Goal: Find specific page/section: Find specific page/section

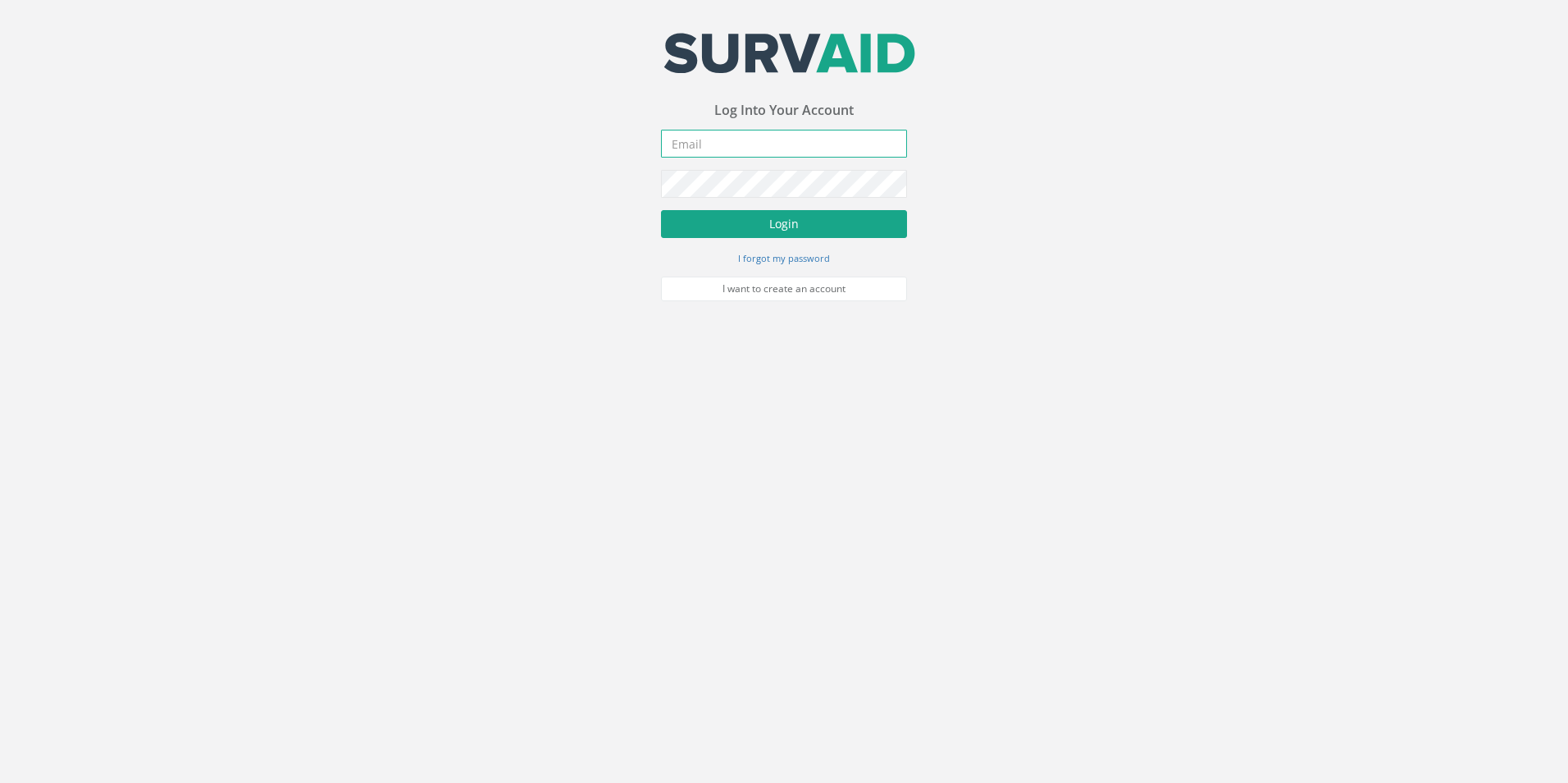
type input "[EMAIL_ADDRESS][PERSON_NAME][DOMAIN_NAME]"
click at [782, 226] on button "Login" at bounding box center [784, 224] width 246 height 28
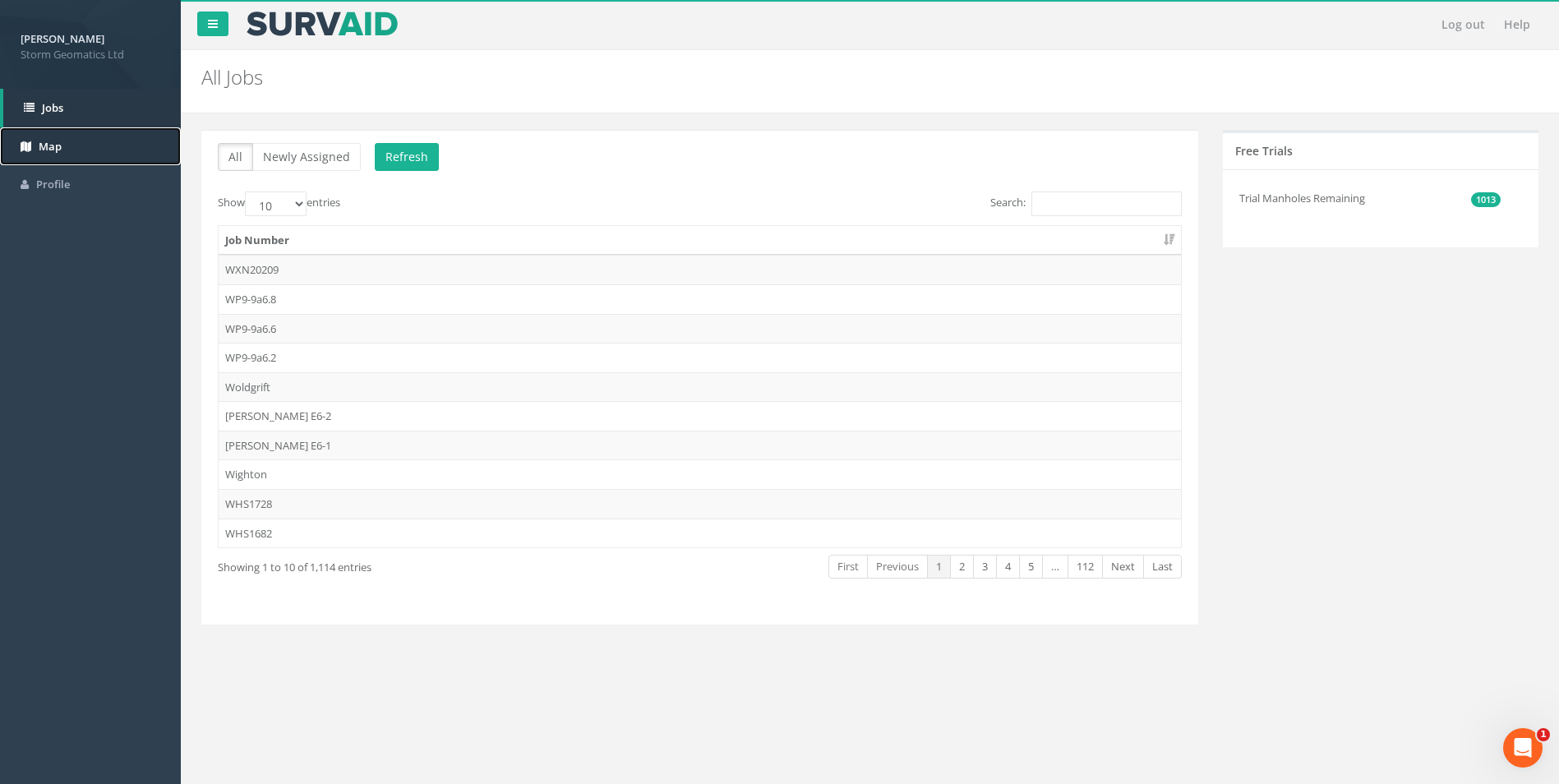
click at [72, 131] on link "Map" at bounding box center [91, 147] width 181 height 39
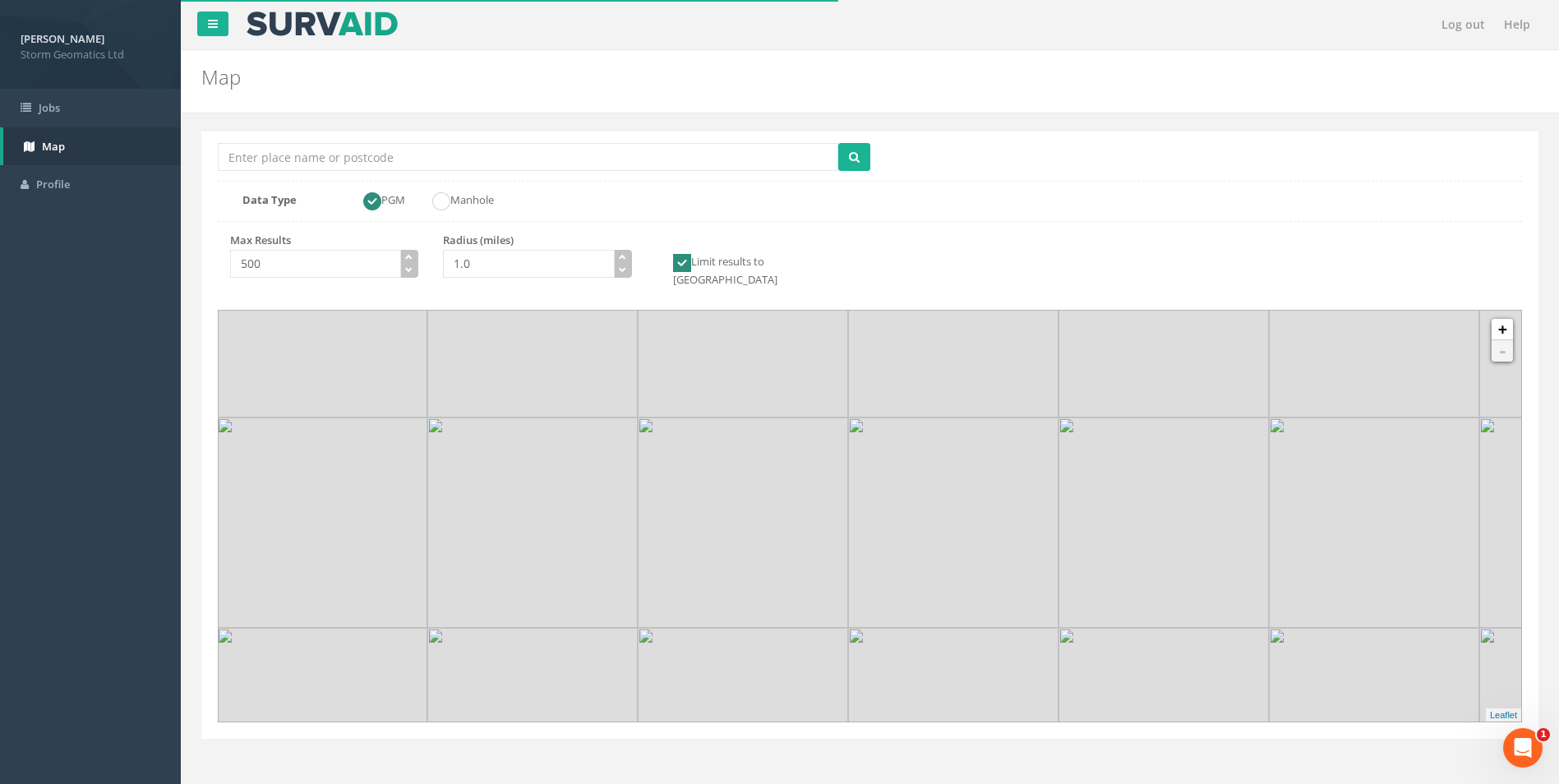
drag, startPoint x: 888, startPoint y: 544, endPoint x: 829, endPoint y: 502, distance: 72.4
click at [829, 502] on img at bounding box center [743, 523] width 211 height 211
click at [1502, 319] on link "+" at bounding box center [1502, 329] width 21 height 21
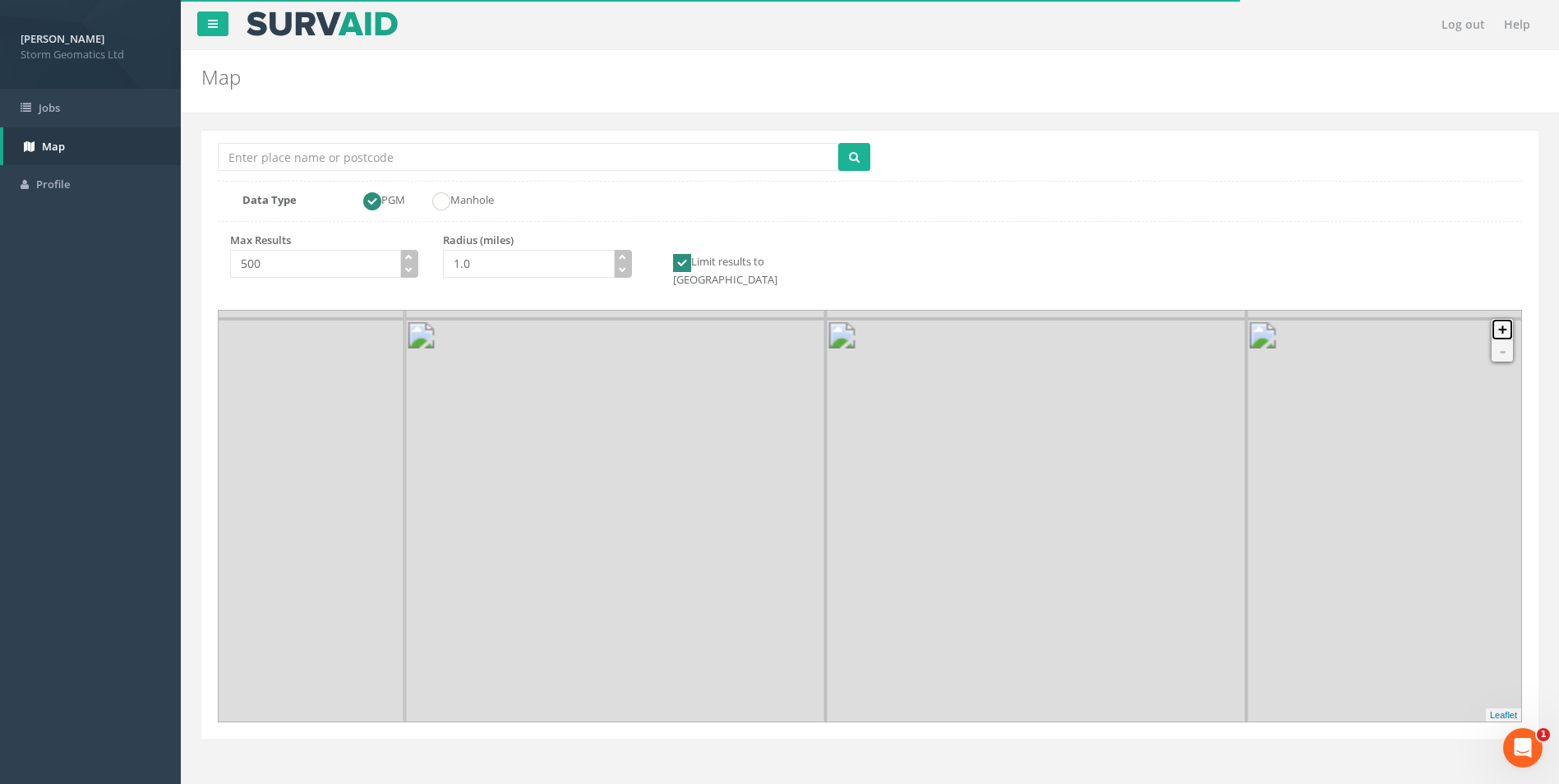
click at [1502, 319] on link "+" at bounding box center [1502, 329] width 21 height 21
drag, startPoint x: 857, startPoint y: 483, endPoint x: 934, endPoint y: 491, distance: 77.4
click at [934, 491] on img at bounding box center [940, 451] width 211 height 211
click at [1502, 319] on link "+" at bounding box center [1502, 329] width 21 height 21
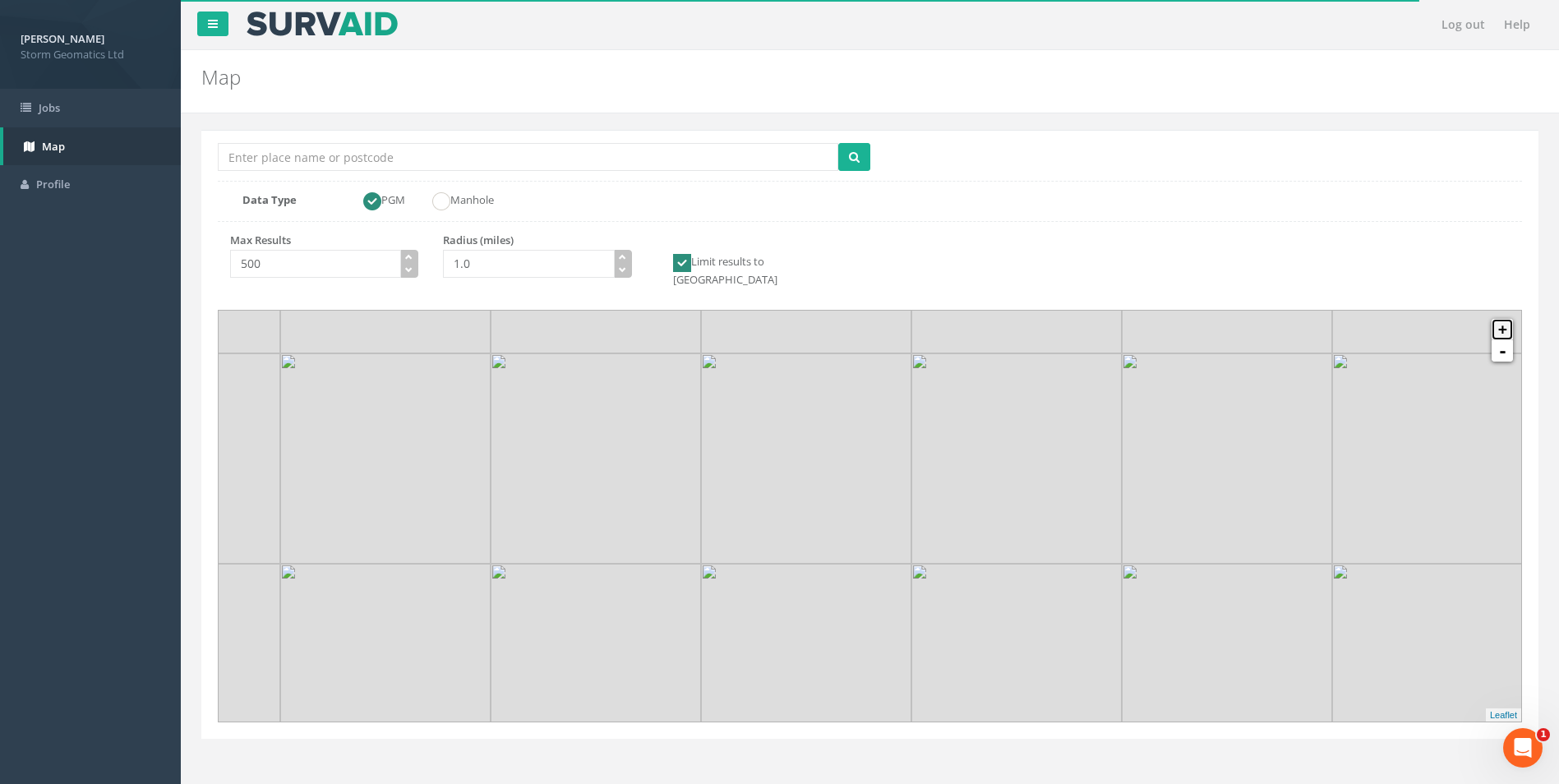
click at [1502, 319] on link "+" at bounding box center [1502, 329] width 21 height 21
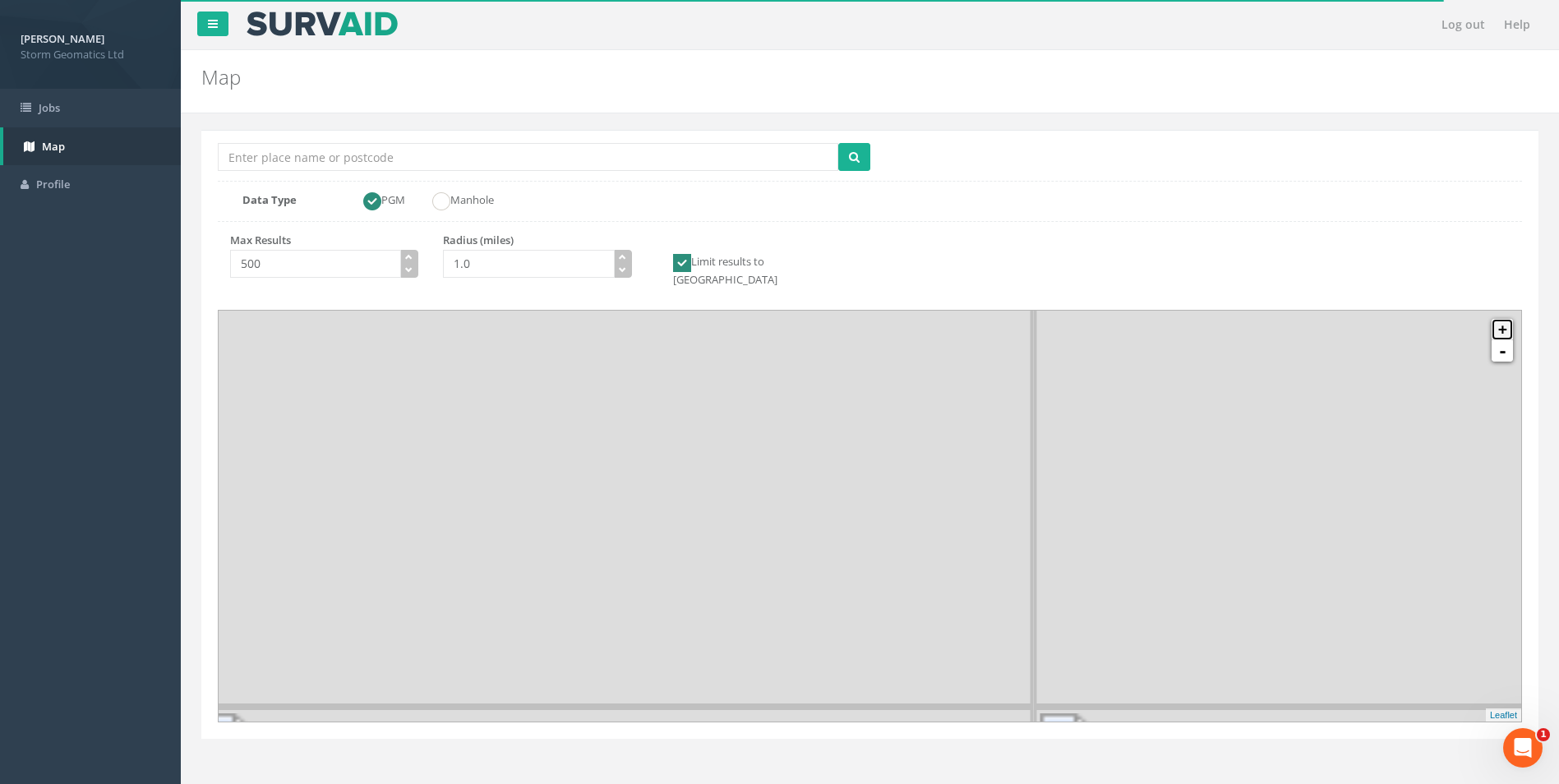
click at [1502, 319] on link "+" at bounding box center [1502, 329] width 21 height 21
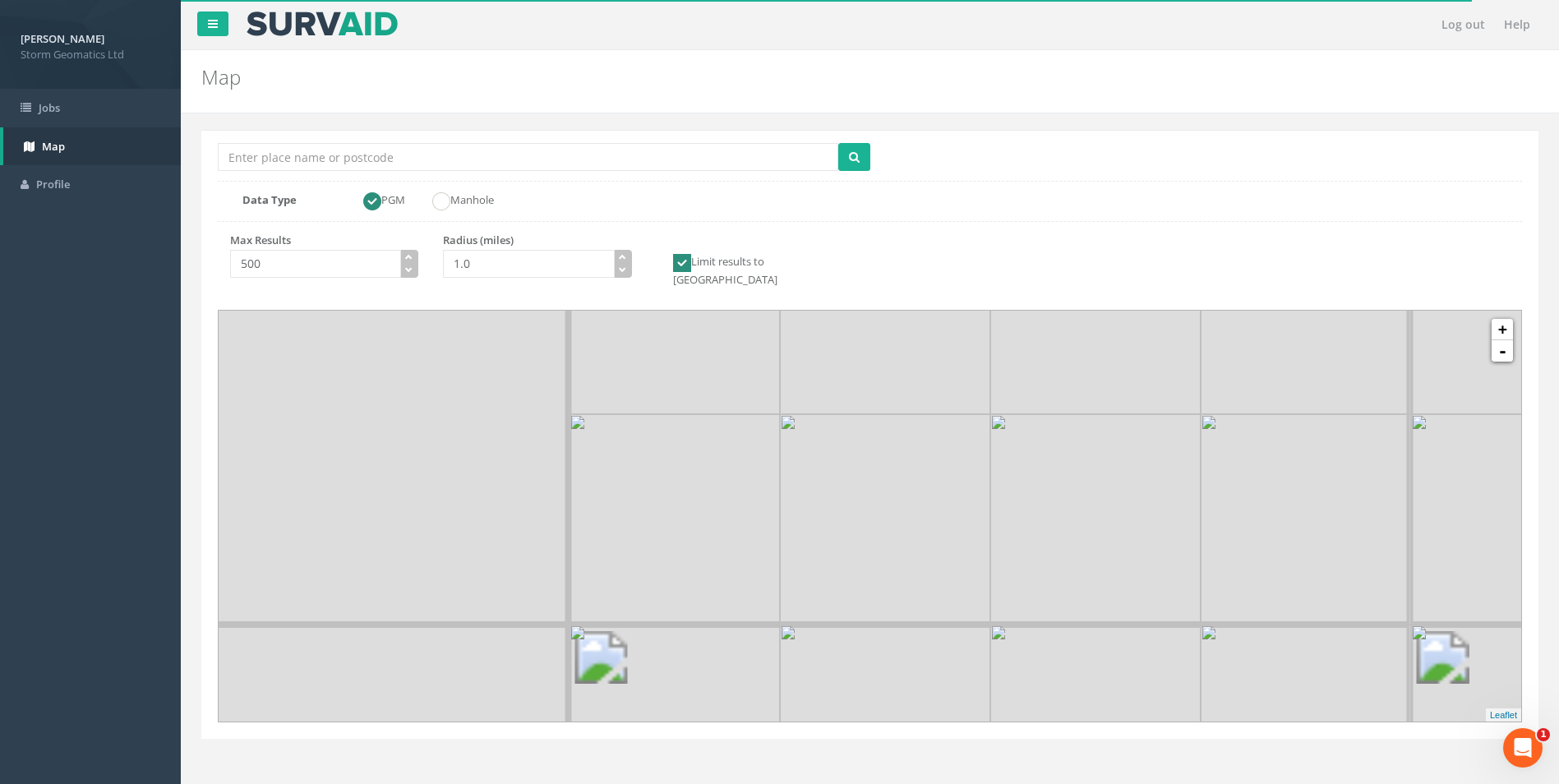
drag, startPoint x: 610, startPoint y: 648, endPoint x: 1023, endPoint y: 545, distance: 425.7
click at [666, 209] on div at bounding box center [666, 209] width 0 height 0
click at [1508, 319] on link "+" at bounding box center [1502, 329] width 21 height 21
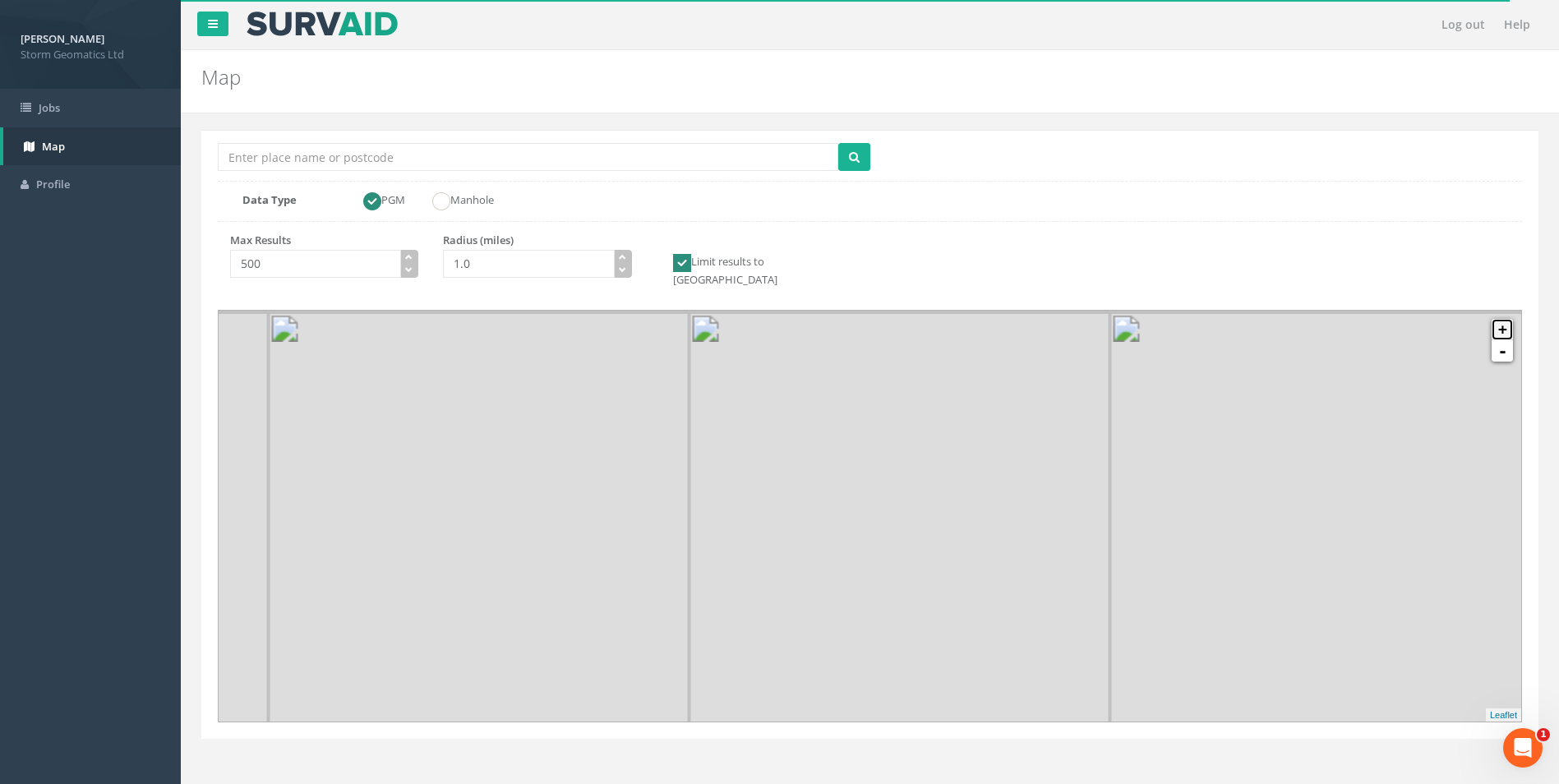
click at [1508, 319] on link "+" at bounding box center [1502, 329] width 21 height 21
click at [1506, 319] on link "+" at bounding box center [1502, 329] width 21 height 21
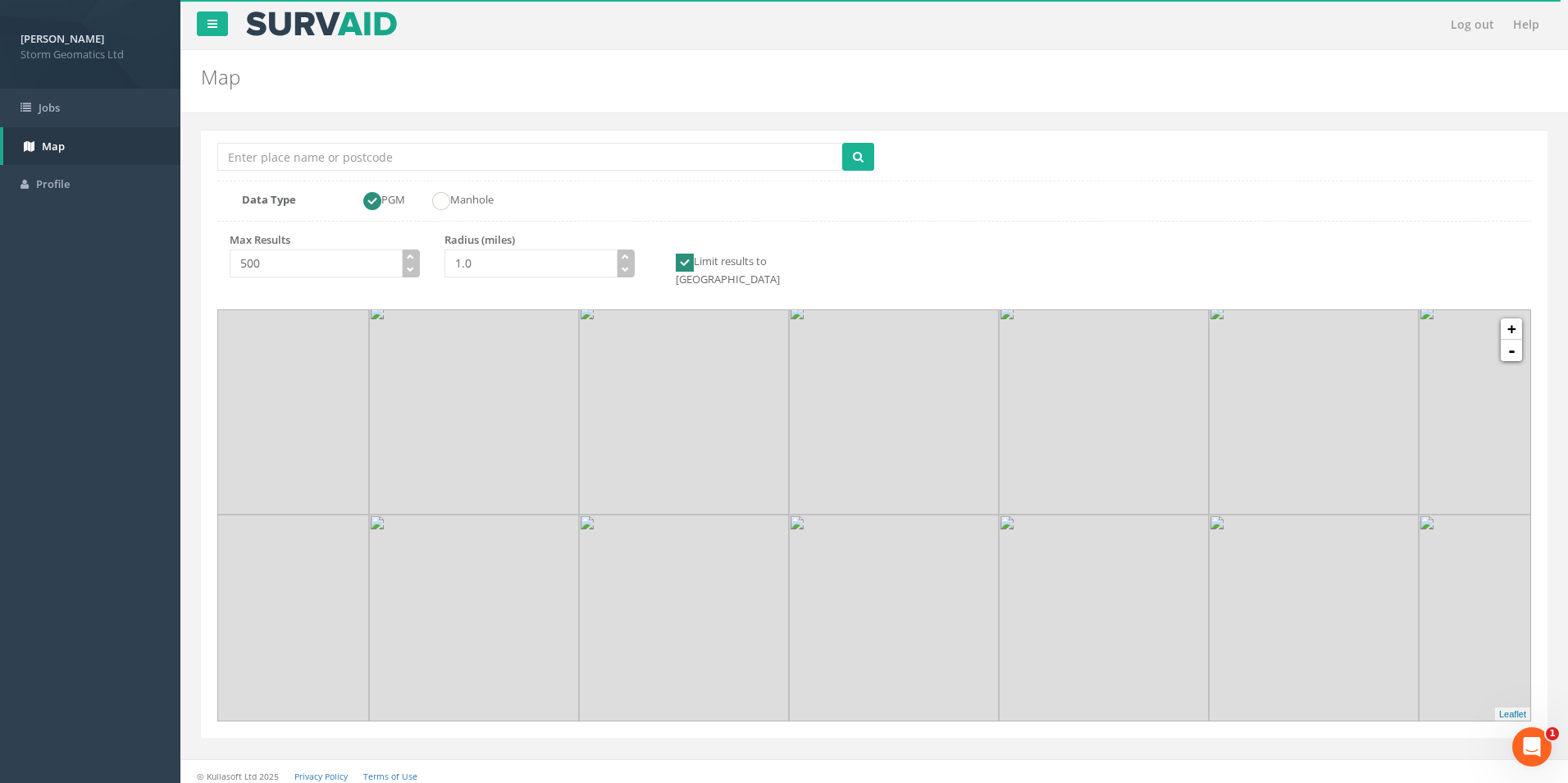
drag, startPoint x: 988, startPoint y: 493, endPoint x: 1208, endPoint y: 509, distance: 220.6
click at [1217, 515] on img at bounding box center [1314, 620] width 210 height 210
click at [1515, 318] on link "+" at bounding box center [1511, 328] width 21 height 21
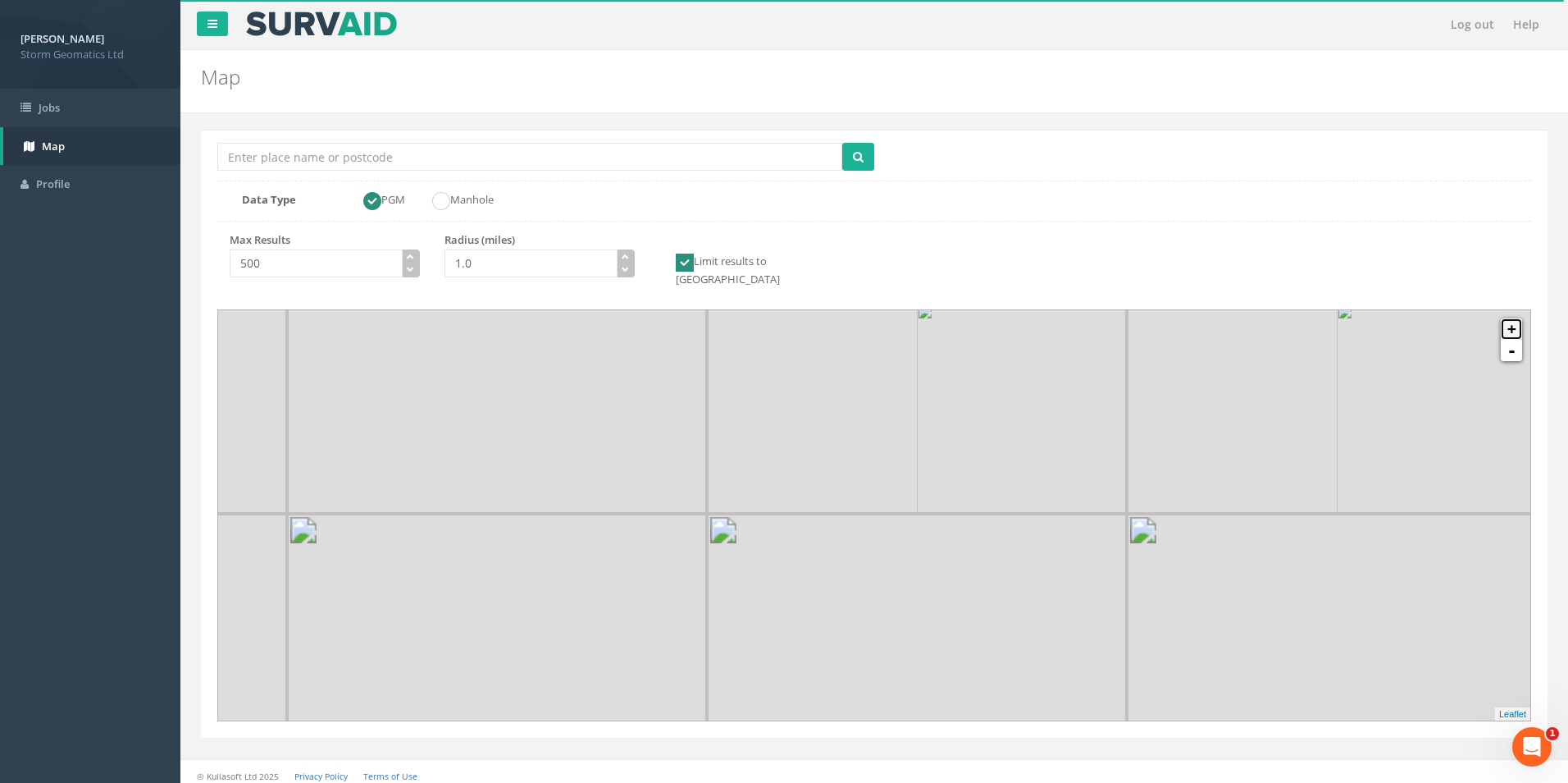
click at [1515, 318] on link "+" at bounding box center [1511, 328] width 21 height 21
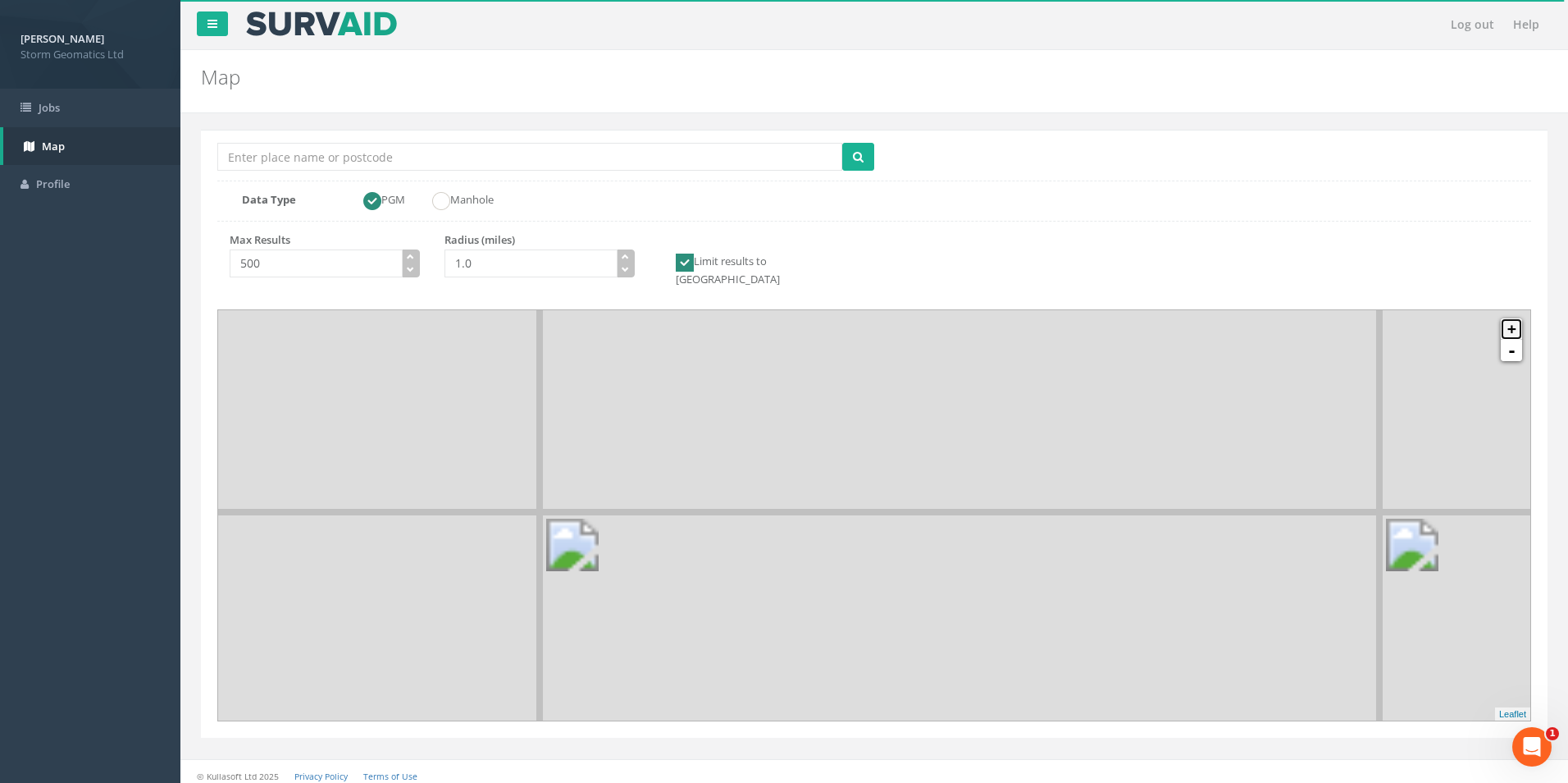
click at [1515, 318] on link "+" at bounding box center [1511, 328] width 21 height 21
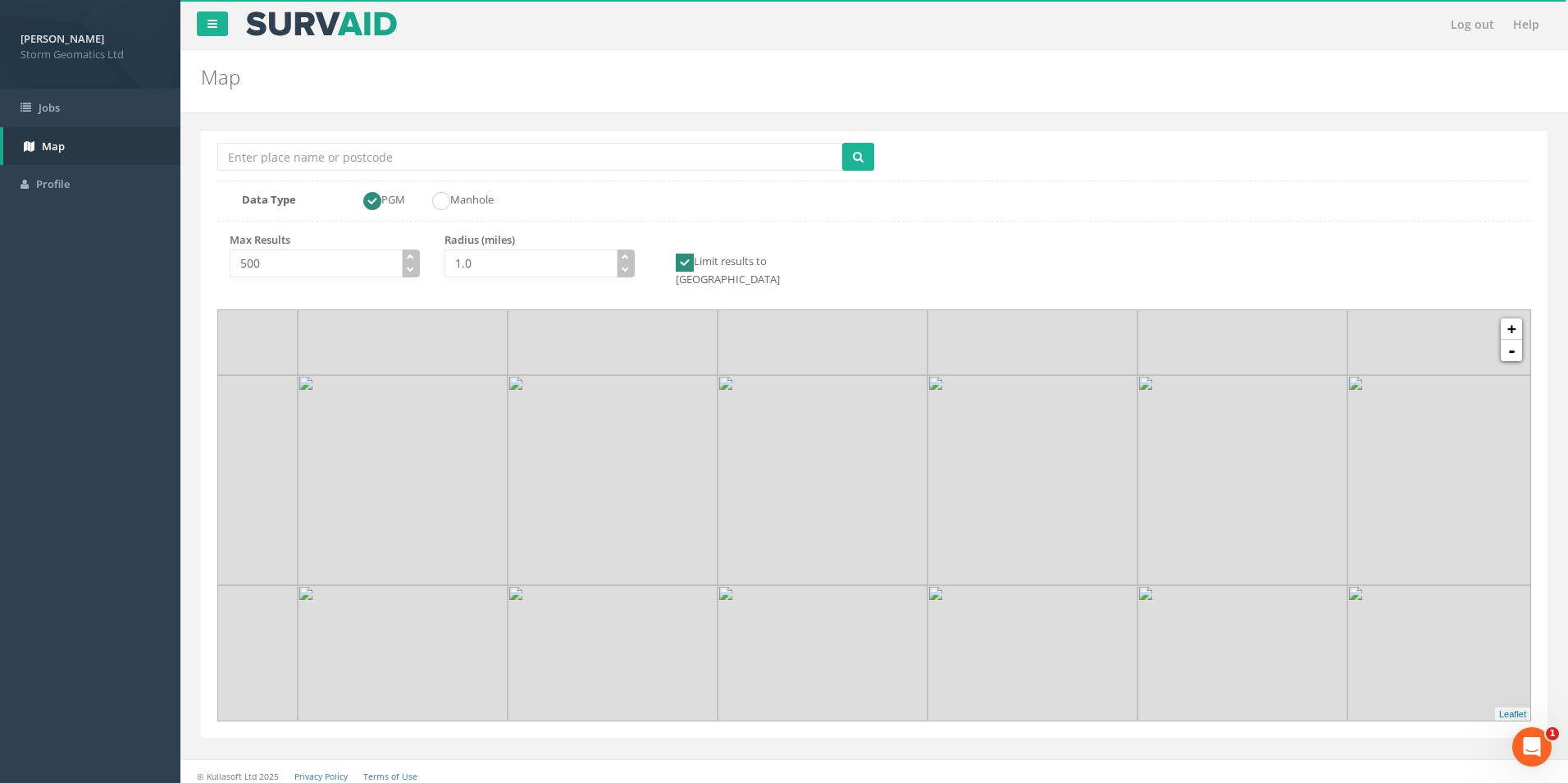
drag, startPoint x: 1082, startPoint y: 499, endPoint x: 915, endPoint y: 620, distance: 206.2
click at [927, 619] on img at bounding box center [1032, 690] width 210 height 210
drag, startPoint x: 926, startPoint y: 529, endPoint x: 855, endPoint y: 575, distance: 84.6
click at [871, 574] on img at bounding box center [976, 532] width 210 height 210
drag, startPoint x: 879, startPoint y: 576, endPoint x: 874, endPoint y: 637, distance: 61.2
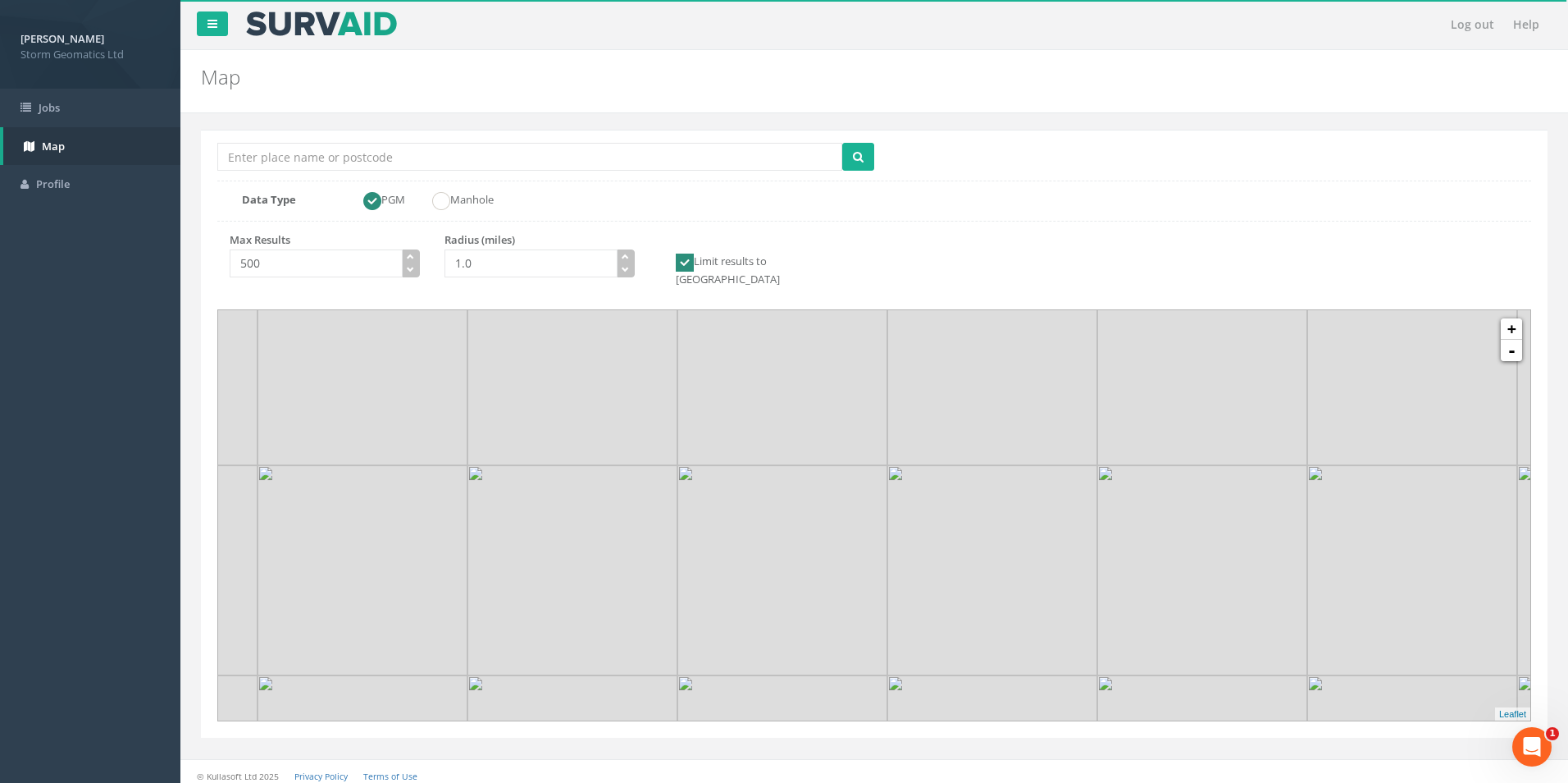
click at [888, 643] on img at bounding box center [783, 570] width 210 height 210
drag, startPoint x: 769, startPoint y: 524, endPoint x: 831, endPoint y: 515, distance: 62.6
click at [833, 523] on img at bounding box center [883, 628] width 210 height 210
drag, startPoint x: 857, startPoint y: 438, endPoint x: 463, endPoint y: 401, distance: 395.7
click at [463, 401] on img at bounding box center [491, 382] width 210 height 210
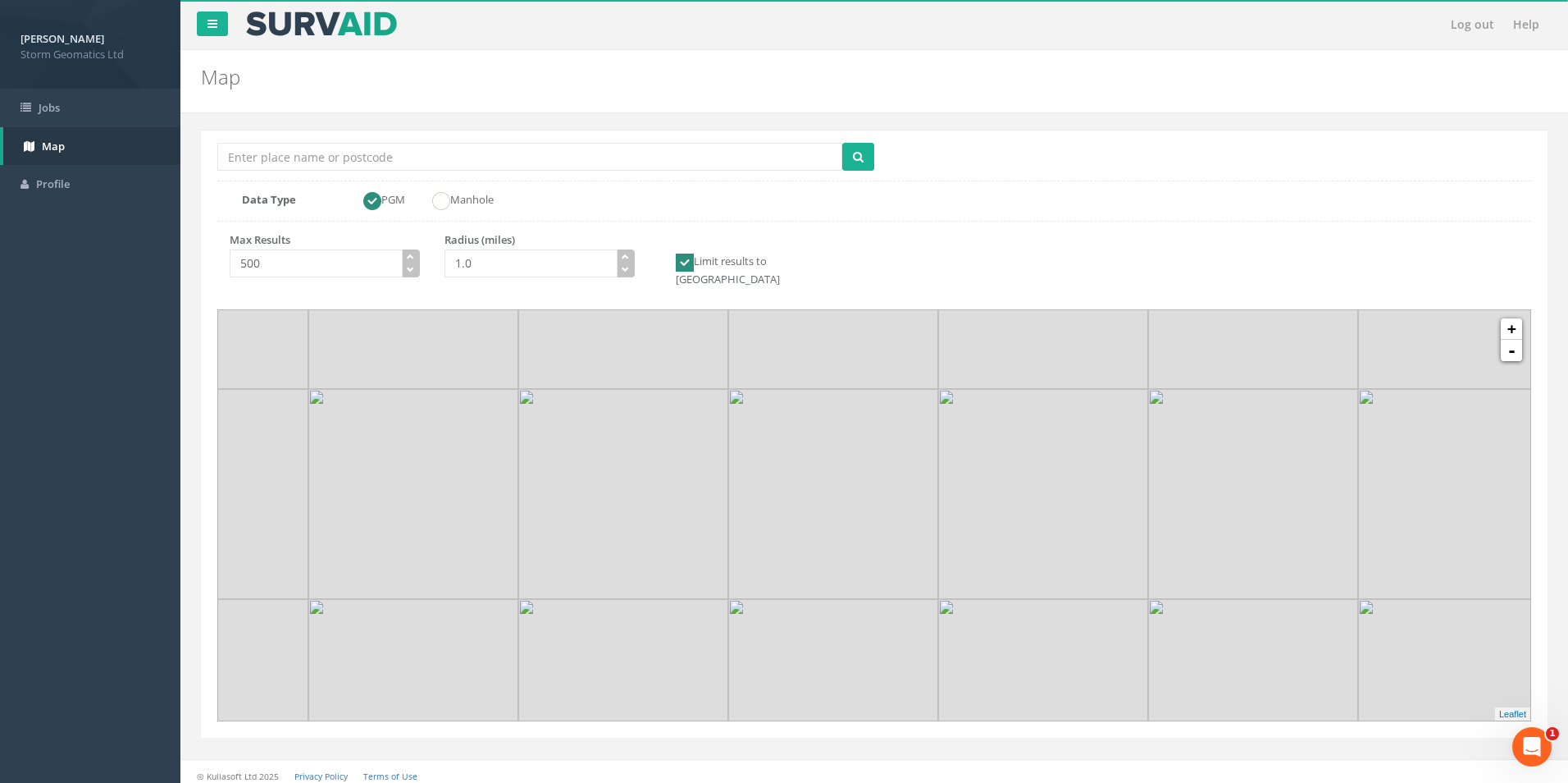
drag, startPoint x: 666, startPoint y: 557, endPoint x: 619, endPoint y: 457, distance: 110.5
click at [600, 463] on img at bounding box center [623, 494] width 210 height 210
click at [1507, 318] on link "+" at bounding box center [1511, 328] width 21 height 21
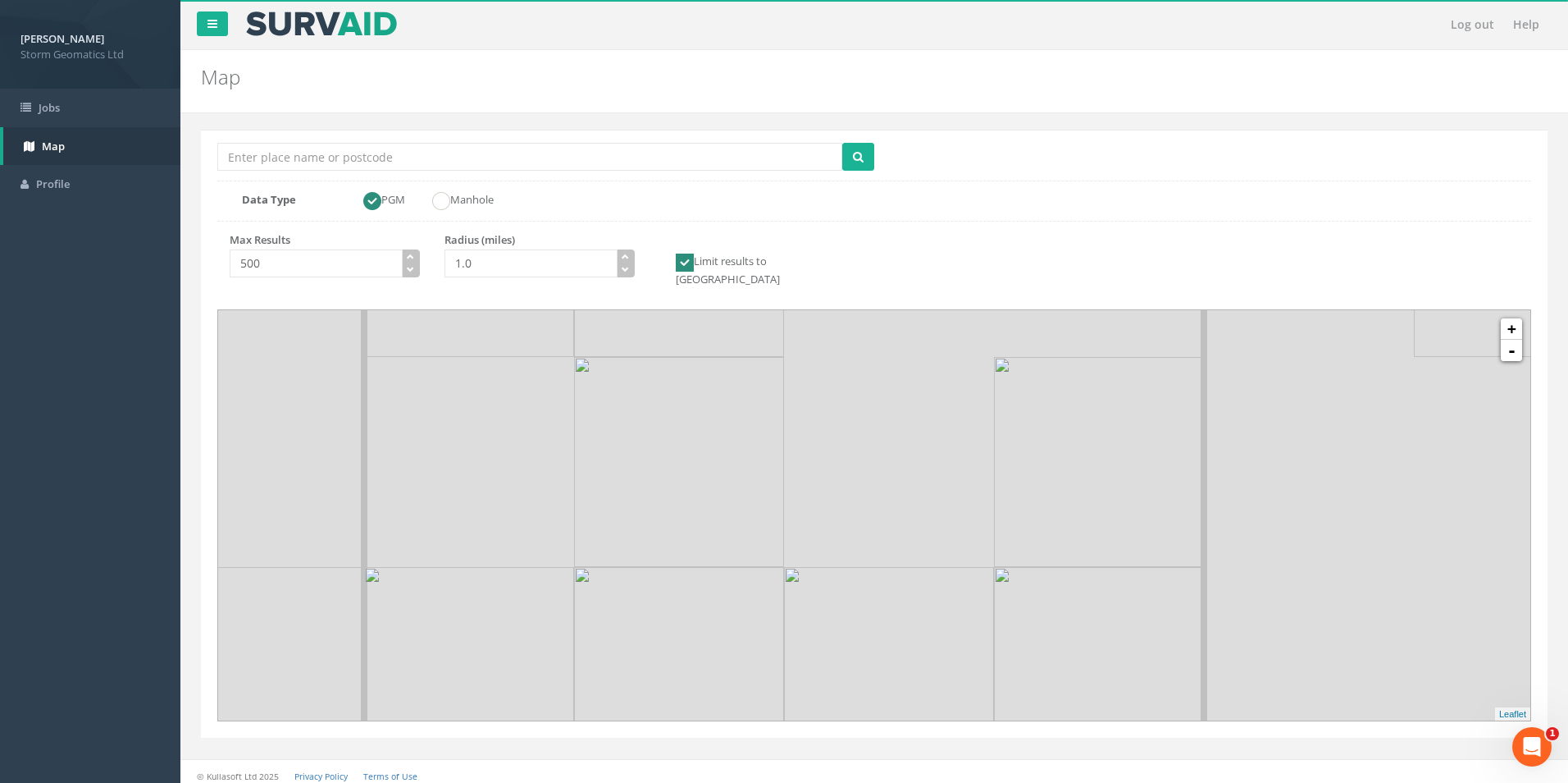
drag, startPoint x: 390, startPoint y: 599, endPoint x: 942, endPoint y: 720, distance: 565.1
click at [942, 723] on div "Location Search Box Multiple Locations Found Data Type PGM Manhole Max Results …" at bounding box center [874, 452] width 1363 height 678
drag, startPoint x: 783, startPoint y: 587, endPoint x: 749, endPoint y: 561, distance: 42.8
click at [749, 561] on img at bounding box center [678, 616] width 210 height 210
click at [1512, 348] on img at bounding box center [1518, 406] width 210 height 210
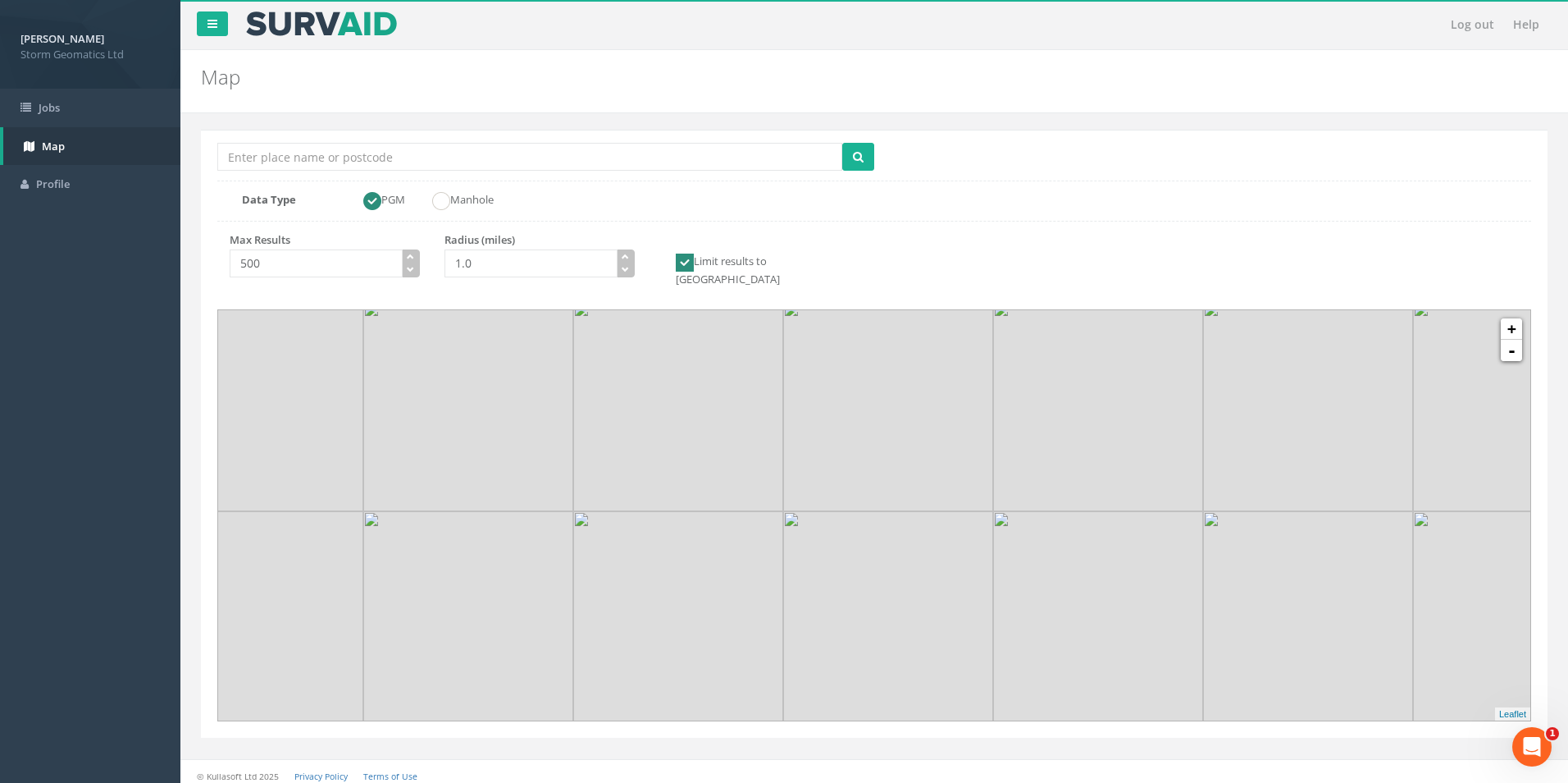
click at [1521, 347] on img at bounding box center [1518, 406] width 210 height 210
click at [1511, 340] on link "-" at bounding box center [1511, 350] width 21 height 21
type input "1.5"
click at [622, 258] on icon "button" at bounding box center [625, 256] width 7 height 7
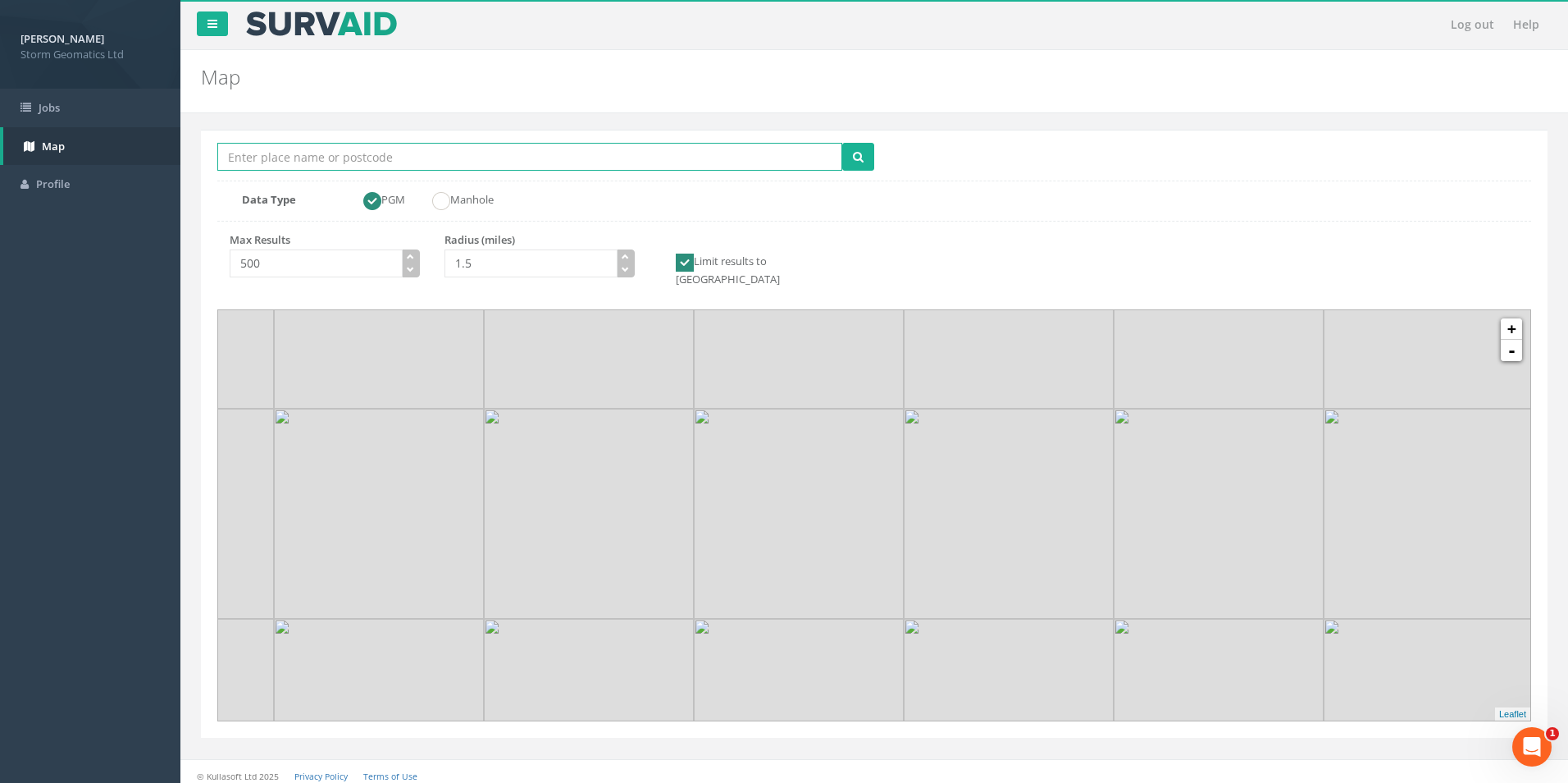
click at [463, 165] on input "Location Search Box" at bounding box center [530, 157] width 625 height 28
type input "hednesford"
click at [862, 152] on icon "submit" at bounding box center [858, 157] width 11 height 11
click at [623, 255] on icon "button" at bounding box center [625, 256] width 7 height 7
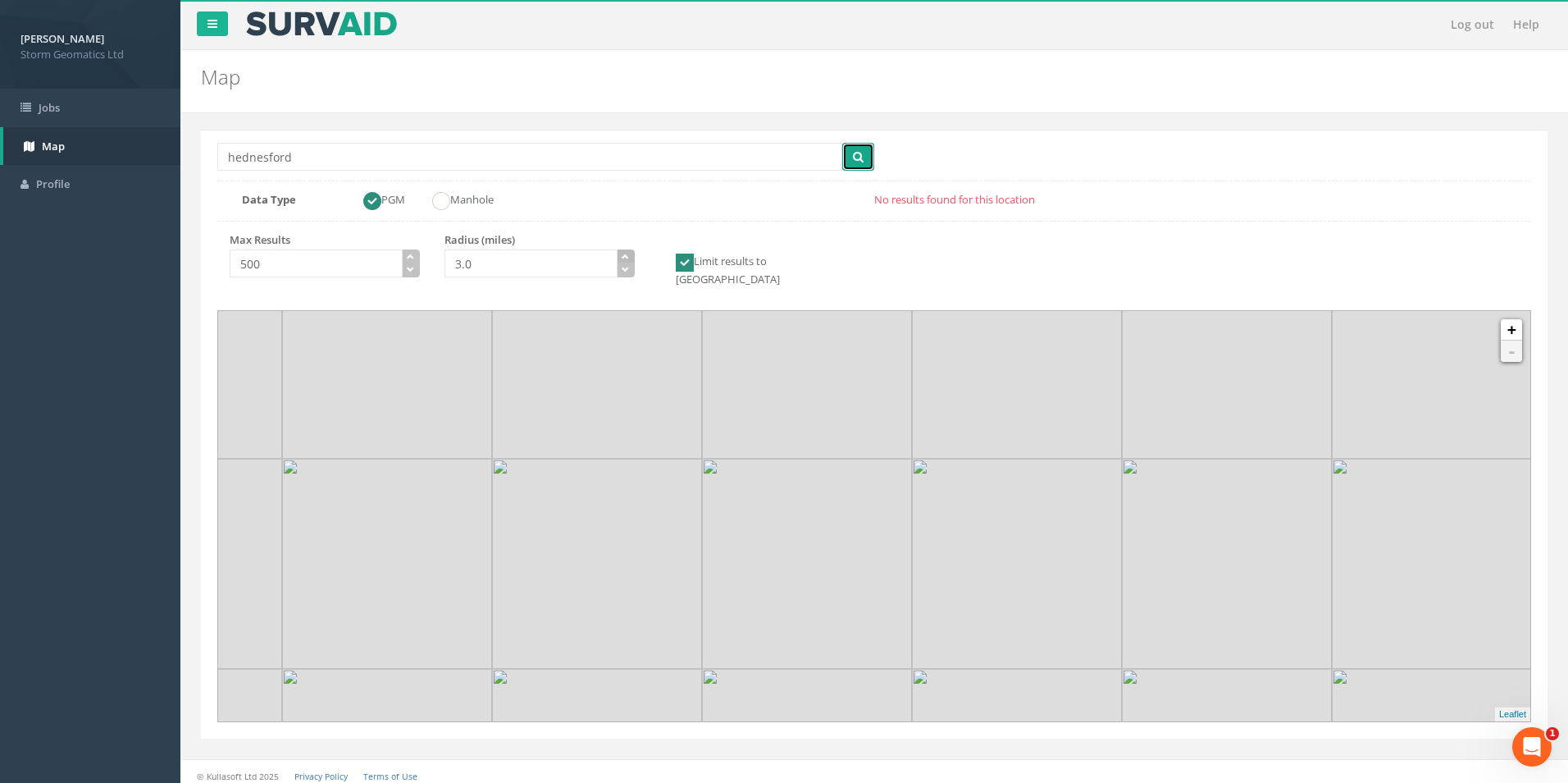
click at [623, 255] on icon "button" at bounding box center [625, 256] width 7 height 7
type input "5.0"
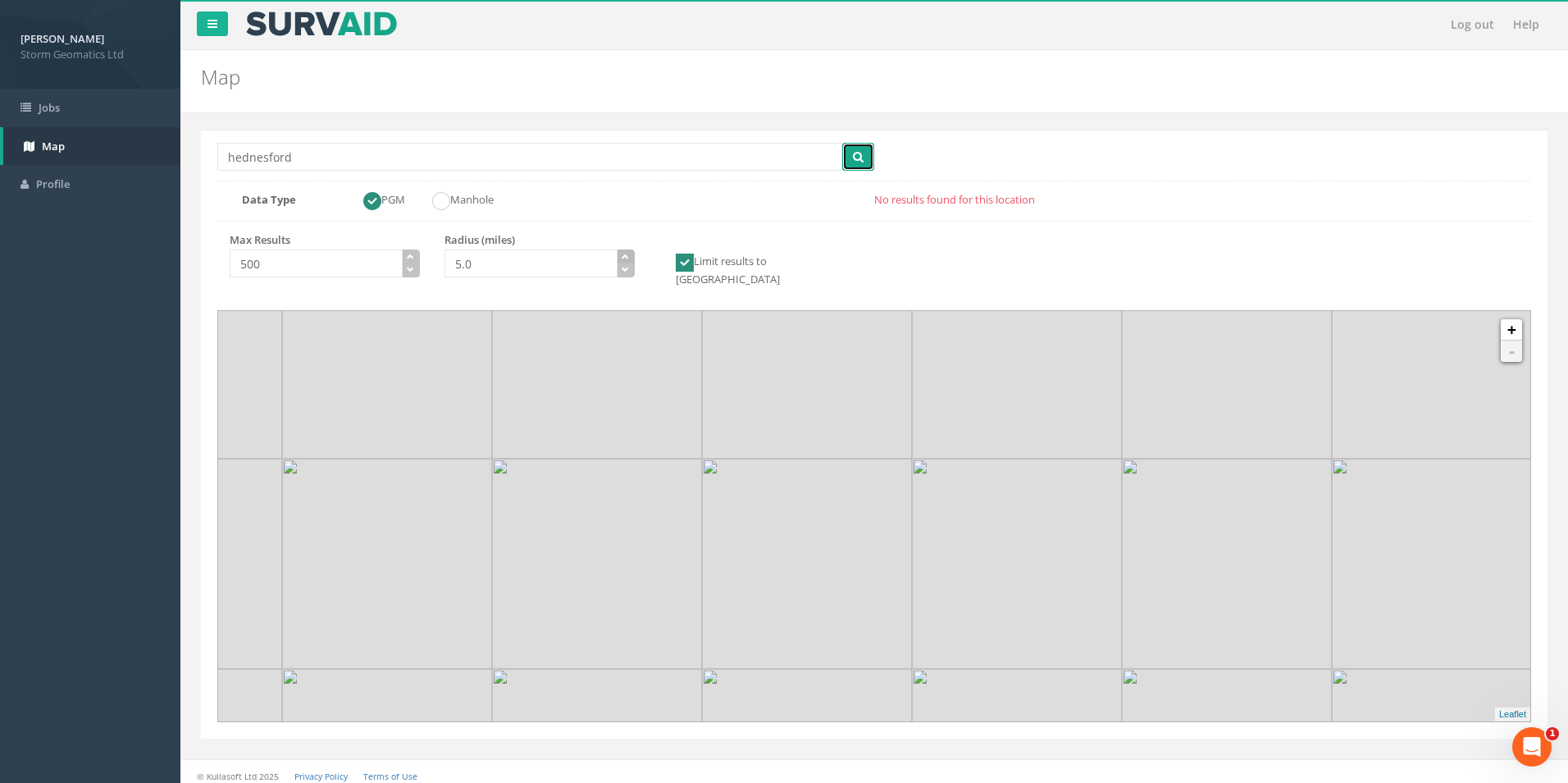
click at [623, 255] on icon "button" at bounding box center [625, 256] width 7 height 7
click at [865, 160] on button "submit" at bounding box center [858, 157] width 32 height 28
drag, startPoint x: 840, startPoint y: 531, endPoint x: 743, endPoint y: 407, distance: 157.4
click at [743, 407] on img at bounding box center [802, 362] width 210 height 210
drag, startPoint x: 1019, startPoint y: 395, endPoint x: 1041, endPoint y: 432, distance: 43.0
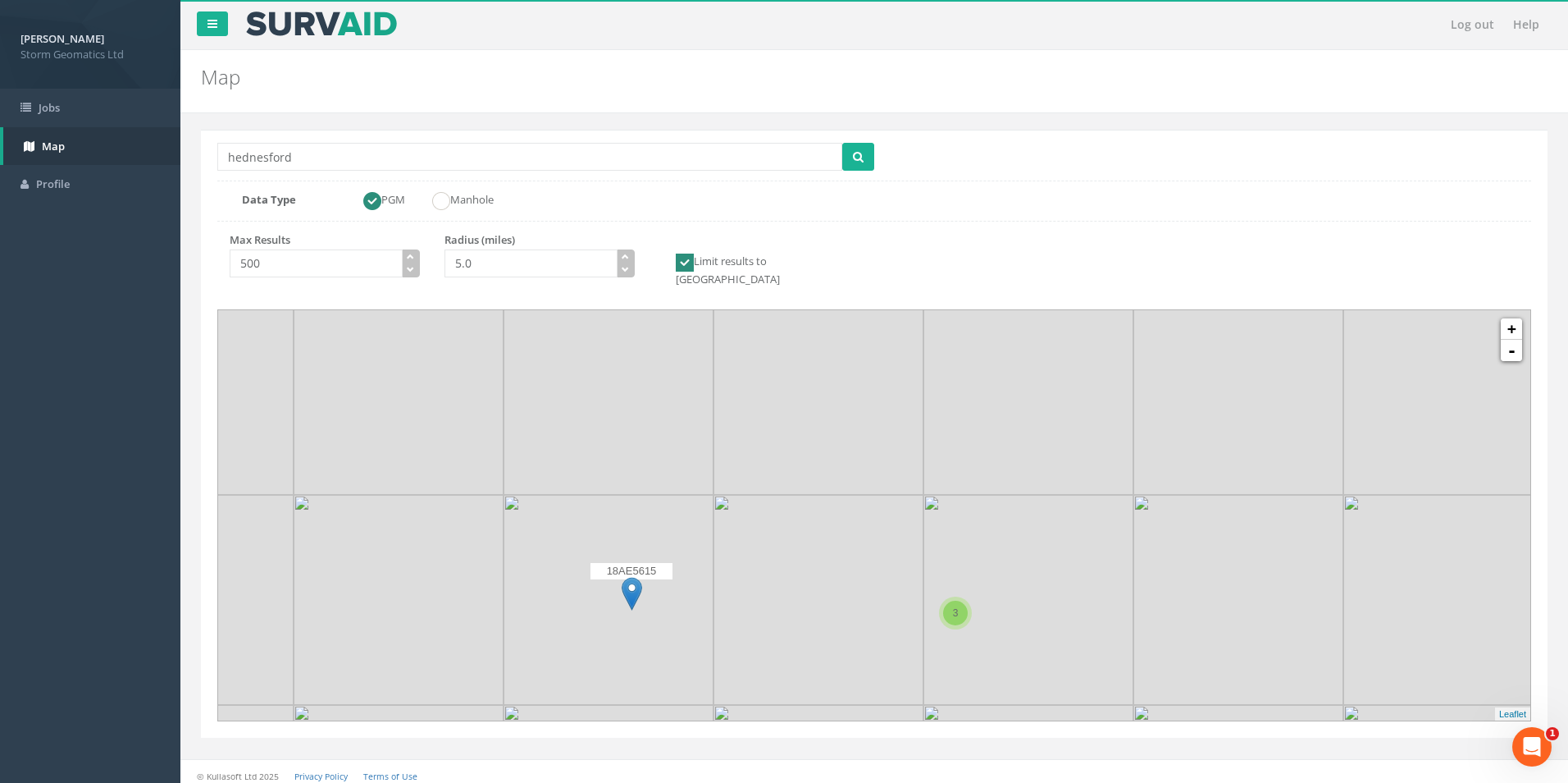
click at [1041, 432] on img at bounding box center [1029, 390] width 210 height 210
click at [635, 593] on img at bounding box center [642, 610] width 20 height 33
drag, startPoint x: 834, startPoint y: 503, endPoint x: 811, endPoint y: 480, distance: 32.5
click at [811, 480] on img at bounding box center [787, 551] width 210 height 210
click at [1515, 318] on link "+" at bounding box center [1511, 328] width 21 height 21
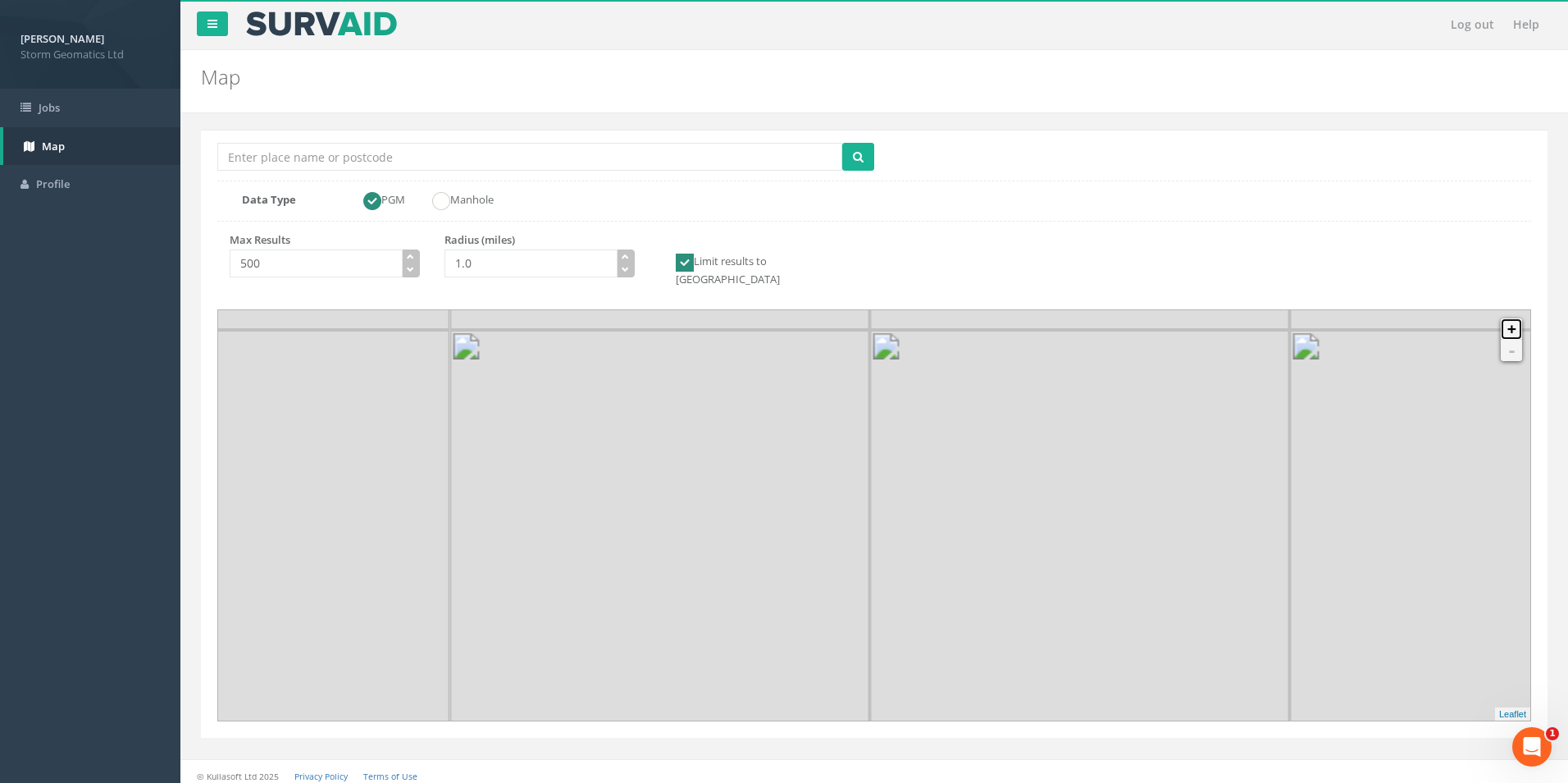
click at [1513, 318] on link "+" at bounding box center [1511, 328] width 21 height 21
click at [1512, 318] on link "+" at bounding box center [1511, 328] width 21 height 21
click at [1511, 318] on link "+" at bounding box center [1511, 328] width 21 height 21
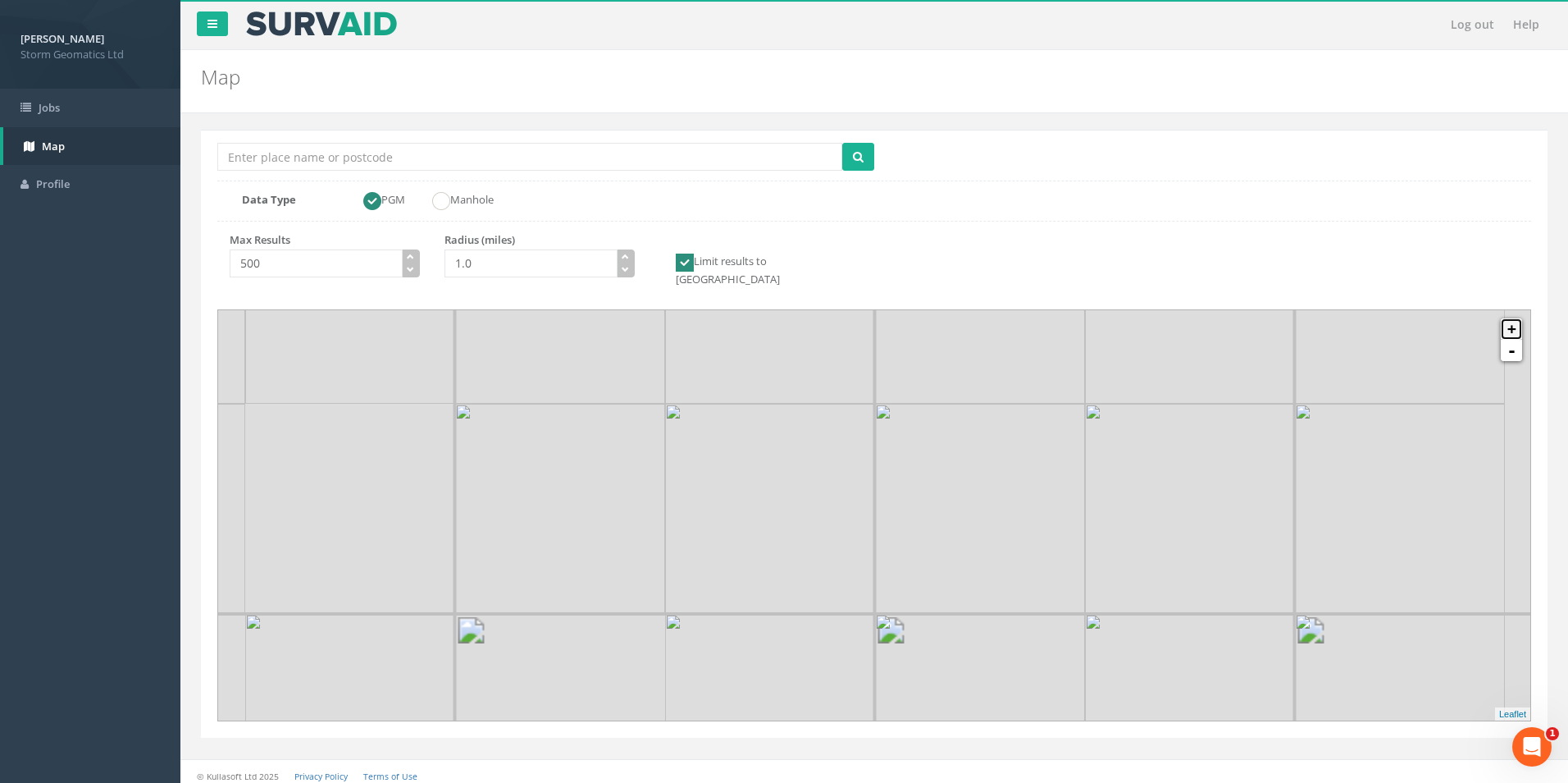
click at [1510, 318] on link "+" at bounding box center [1511, 328] width 21 height 21
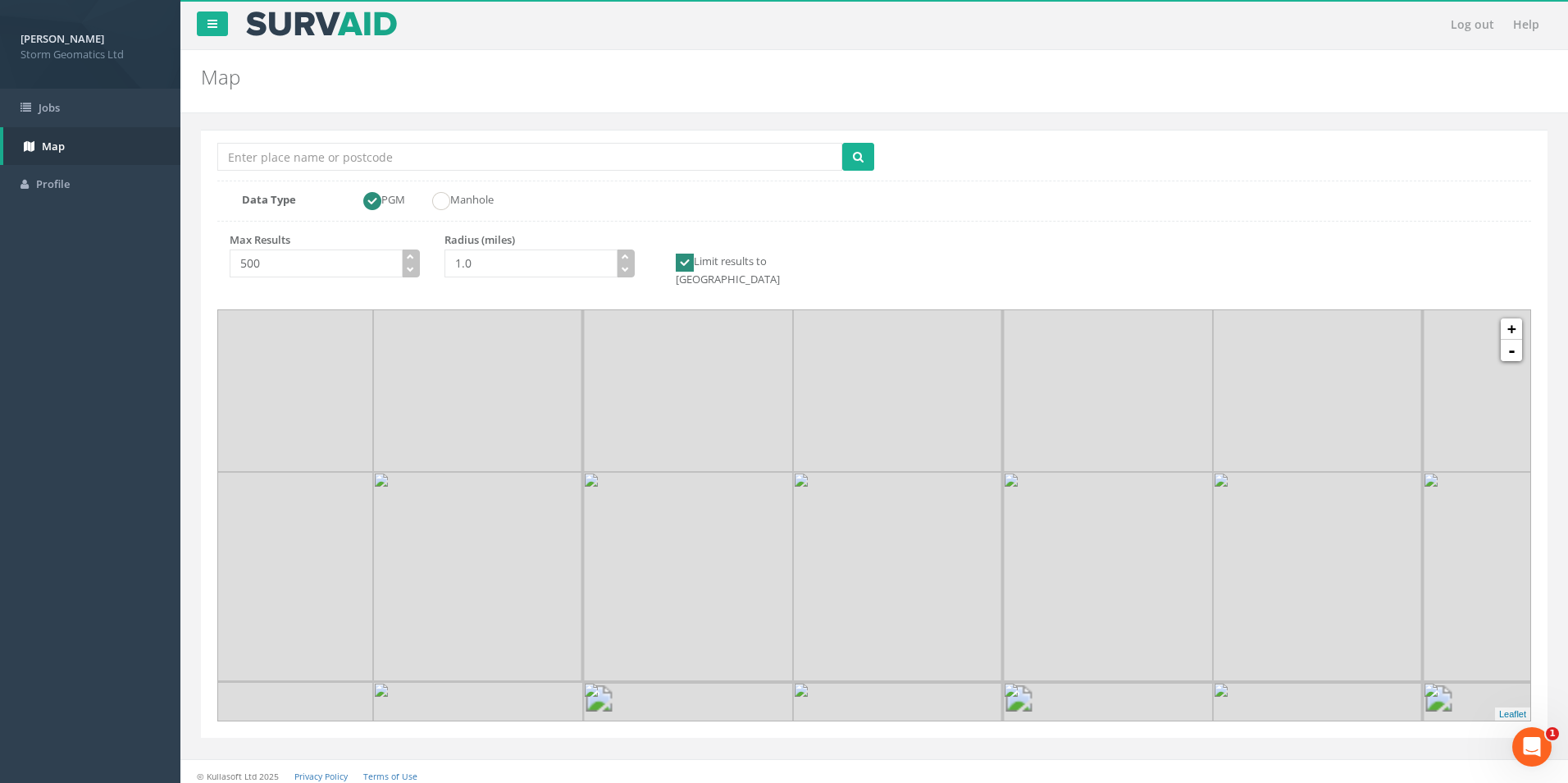
drag, startPoint x: 594, startPoint y: 470, endPoint x: 740, endPoint y: 381, distance: 171.0
click at [793, 422] on img at bounding box center [689, 367] width 210 height 210
click at [343, 161] on input "Location Search Box" at bounding box center [530, 157] width 625 height 28
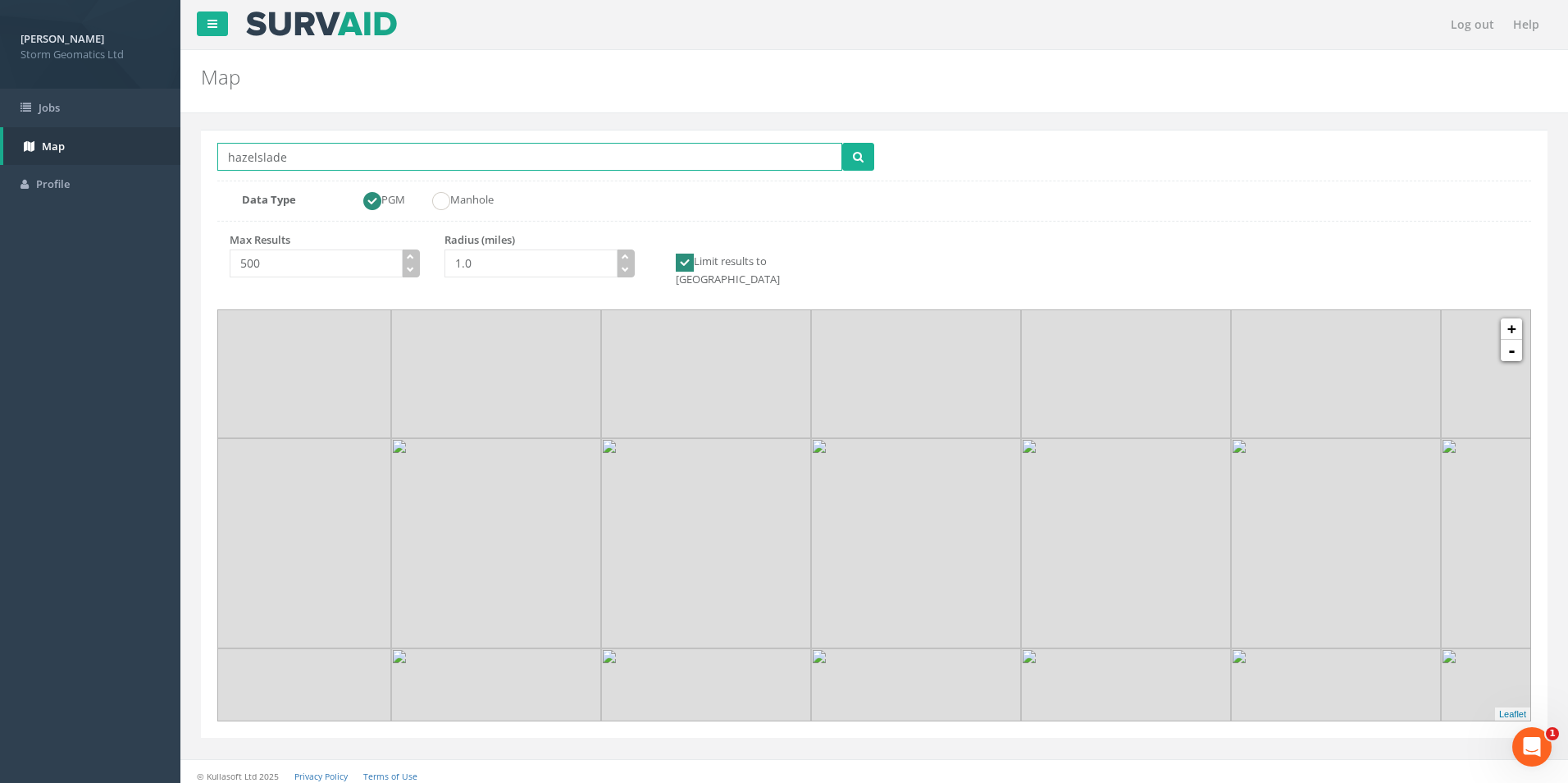
type input "hazelslade"
click at [843, 143] on button "submit" at bounding box center [858, 157] width 32 height 28
click at [623, 253] on icon "button" at bounding box center [625, 256] width 7 height 7
click at [624, 253] on icon "button" at bounding box center [625, 256] width 7 height 7
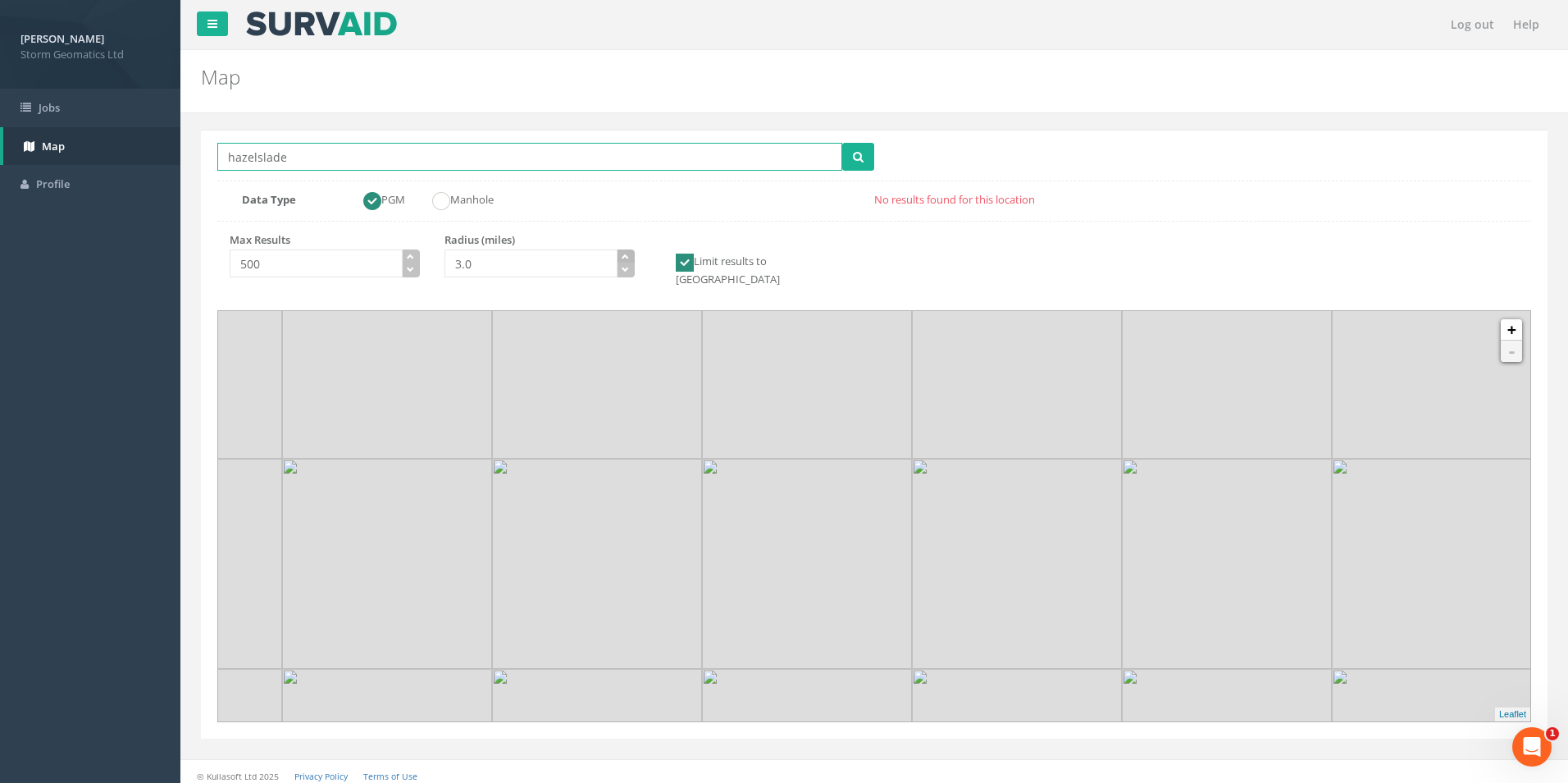
click at [624, 253] on icon "button" at bounding box center [625, 256] width 7 height 7
click at [868, 154] on button "submit" at bounding box center [858, 157] width 32 height 28
click at [626, 256] on icon "button" at bounding box center [625, 256] width 7 height 7
type input "4.0"
click at [626, 256] on icon "button" at bounding box center [625, 256] width 7 height 7
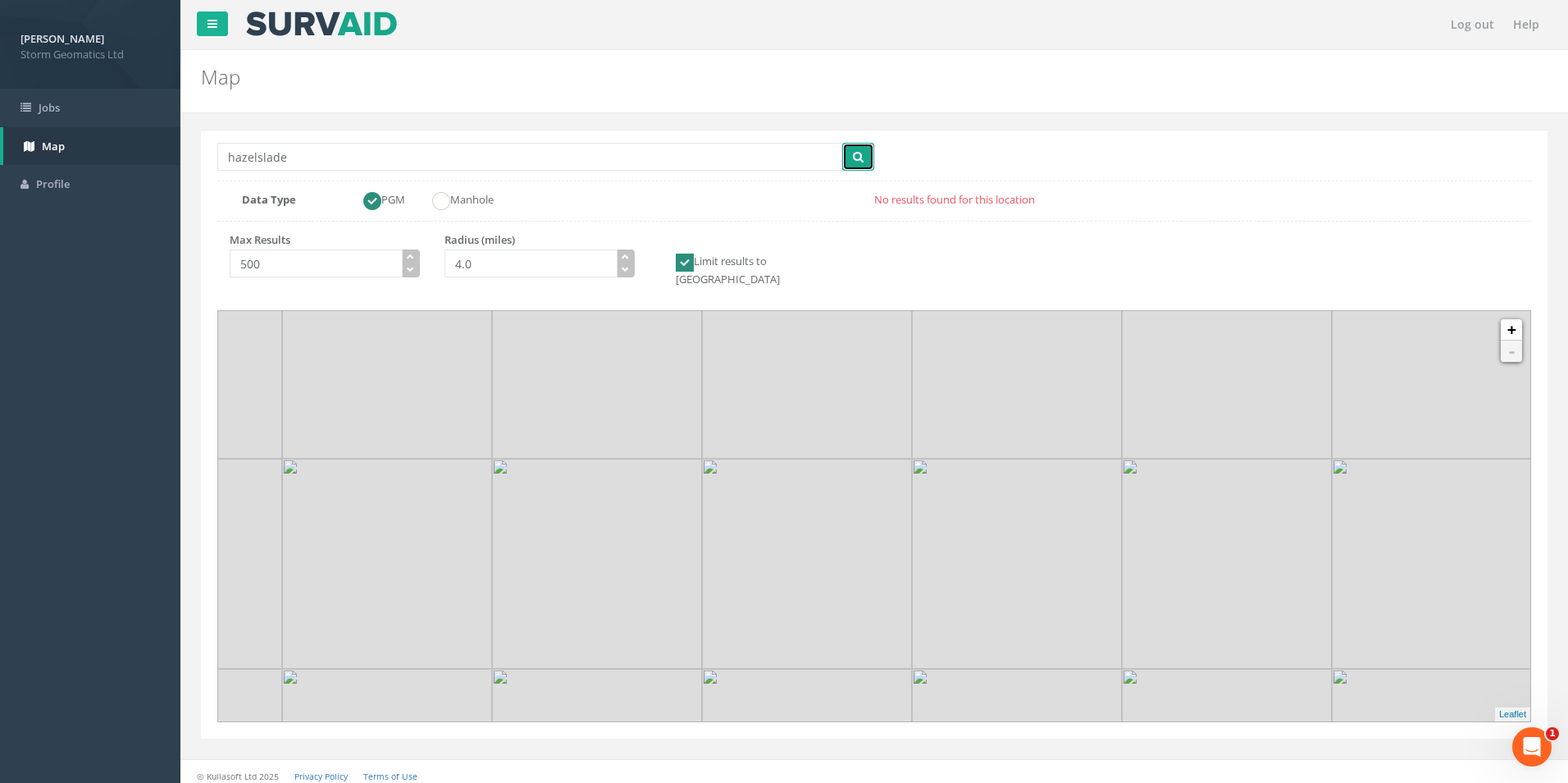
click at [855, 160] on icon "submit" at bounding box center [858, 157] width 11 height 11
click at [1509, 345] on link "-" at bounding box center [1511, 350] width 21 height 21
click at [1510, 345] on link "-" at bounding box center [1511, 350] width 21 height 21
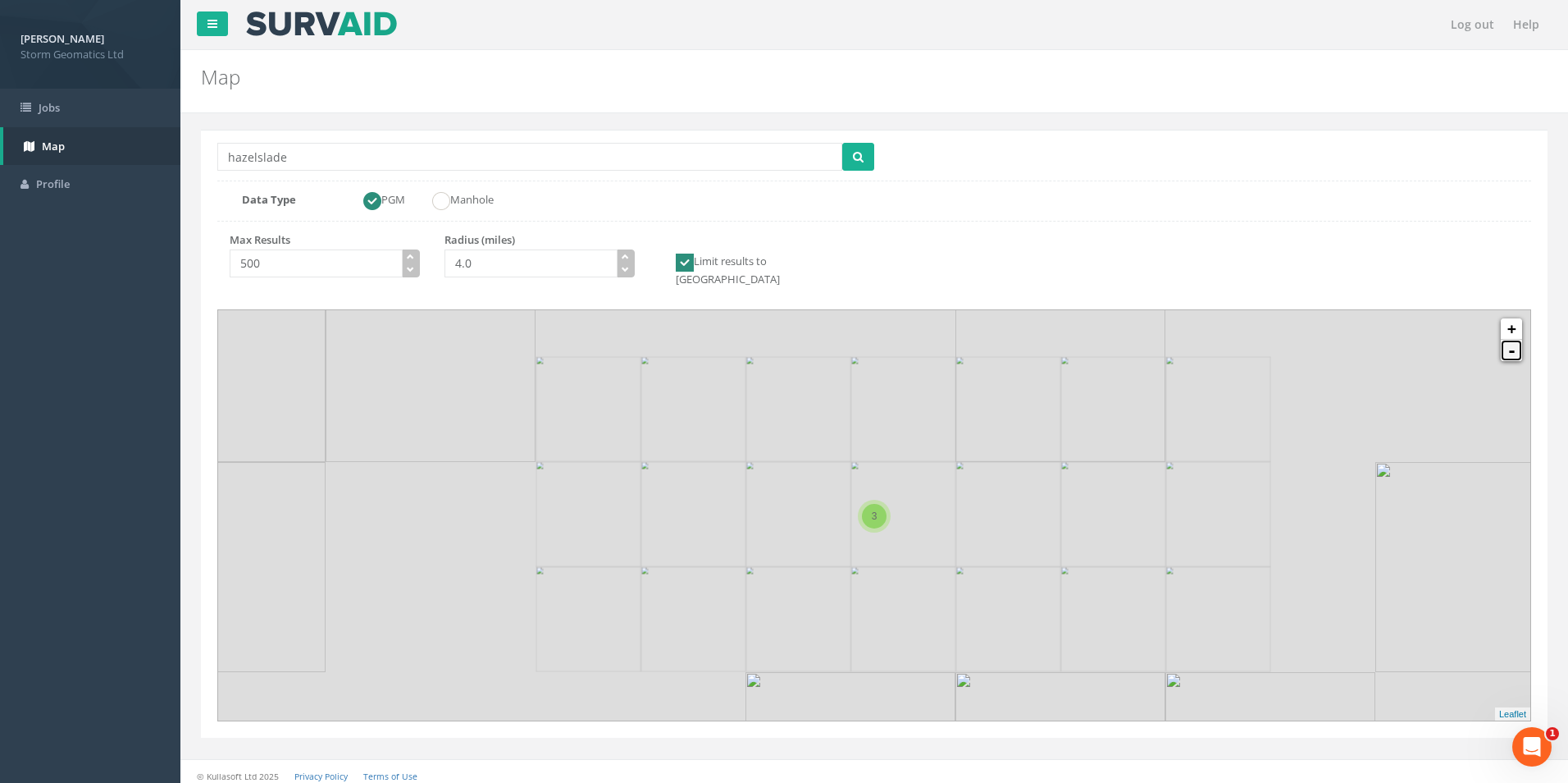
click at [1511, 345] on link "-" at bounding box center [1511, 350] width 21 height 21
click at [1516, 318] on link "+" at bounding box center [1511, 328] width 21 height 21
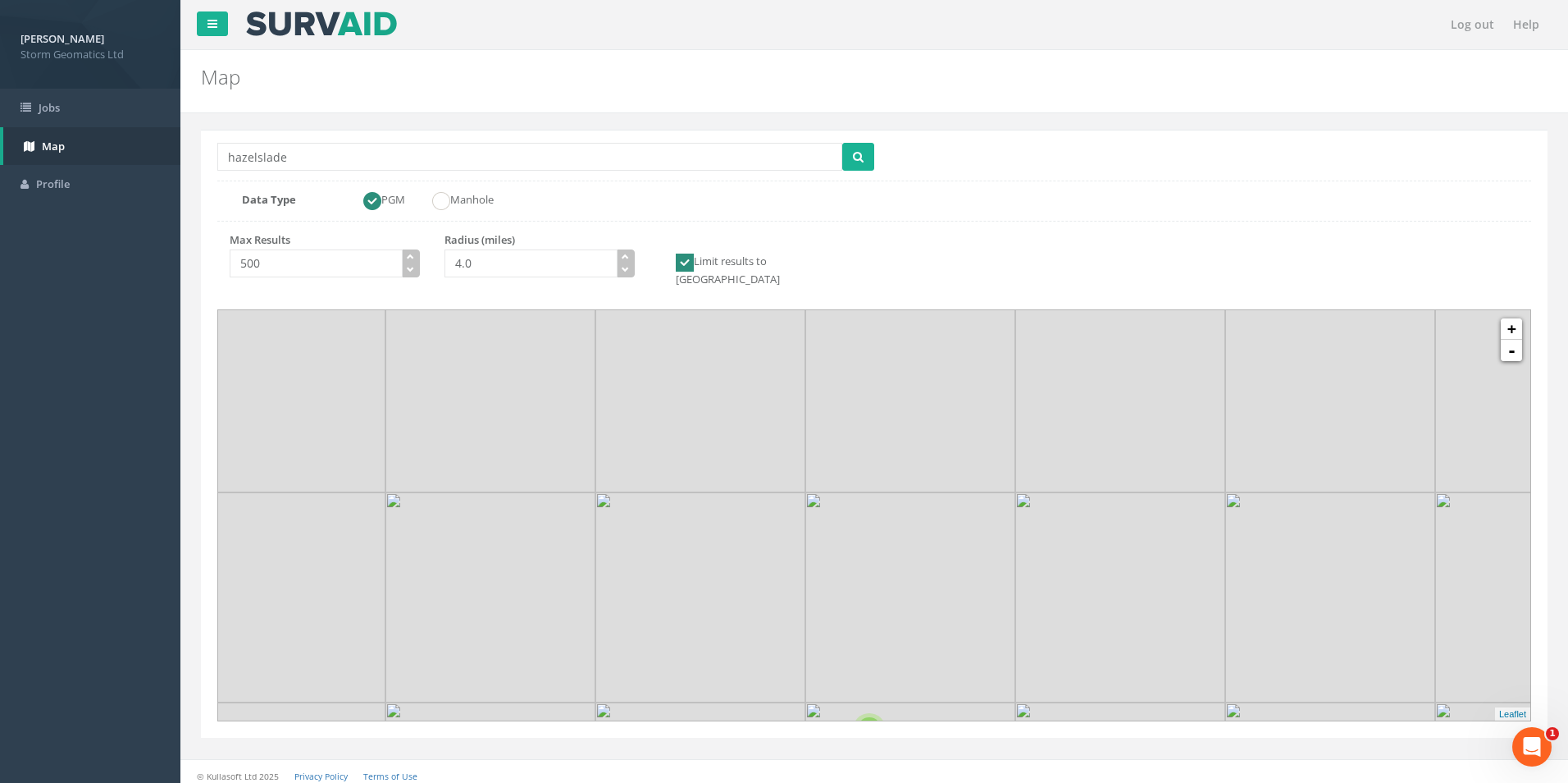
drag, startPoint x: 672, startPoint y: 381, endPoint x: 655, endPoint y: 630, distance: 249.6
click at [655, 630] on icon at bounding box center [869, 730] width 1367 height 427
drag, startPoint x: 542, startPoint y: 413, endPoint x: 470, endPoint y: 265, distance: 164.6
click at [470, 266] on div "Location Search Box hazelslade Multiple Locations Found Data Type PGM Manhole M…" at bounding box center [874, 433] width 1347 height 608
click at [815, 646] on div "3" at bounding box center [815, 655] width 25 height 25
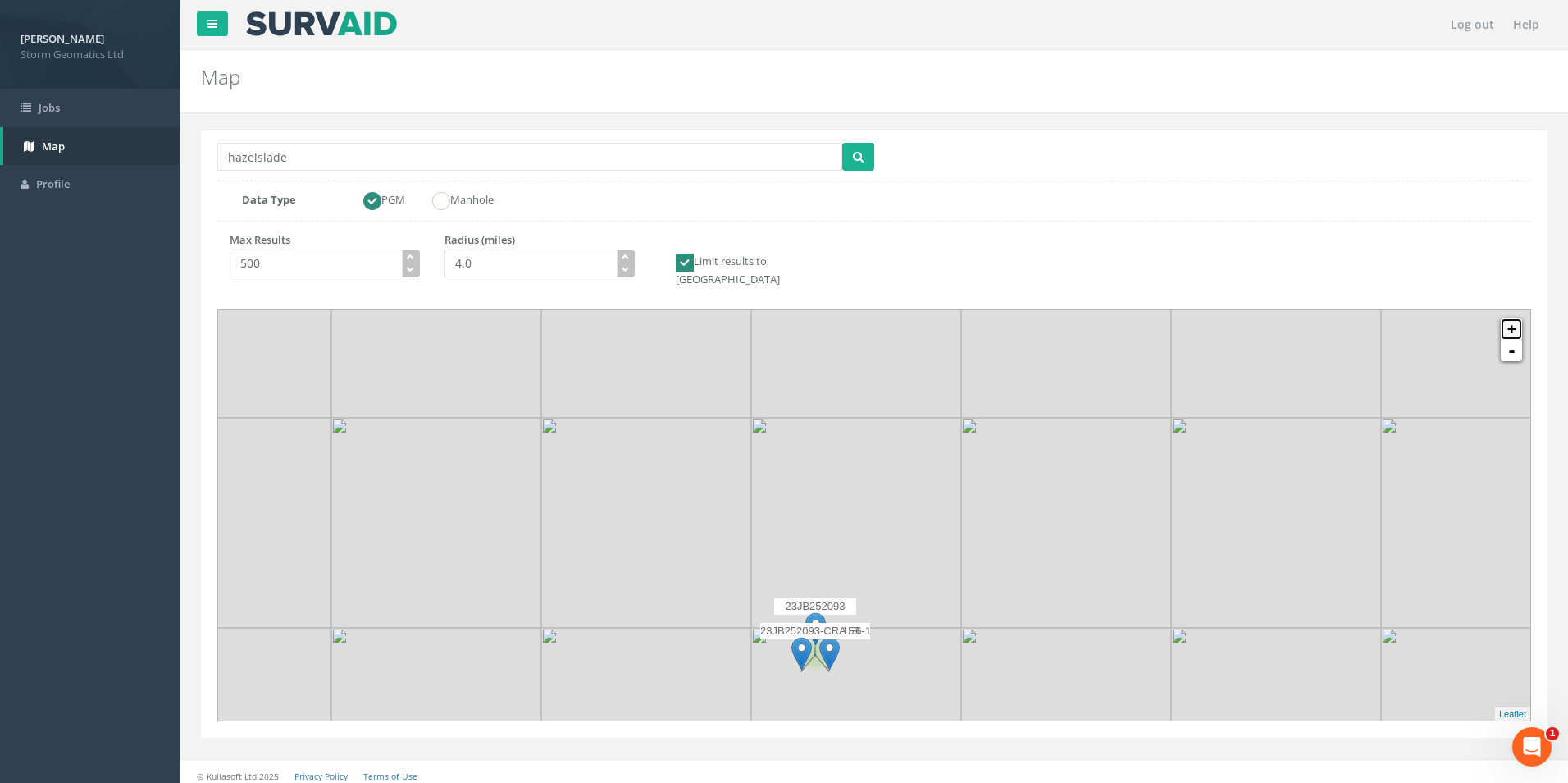
click at [1512, 318] on link "+" at bounding box center [1511, 328] width 21 height 21
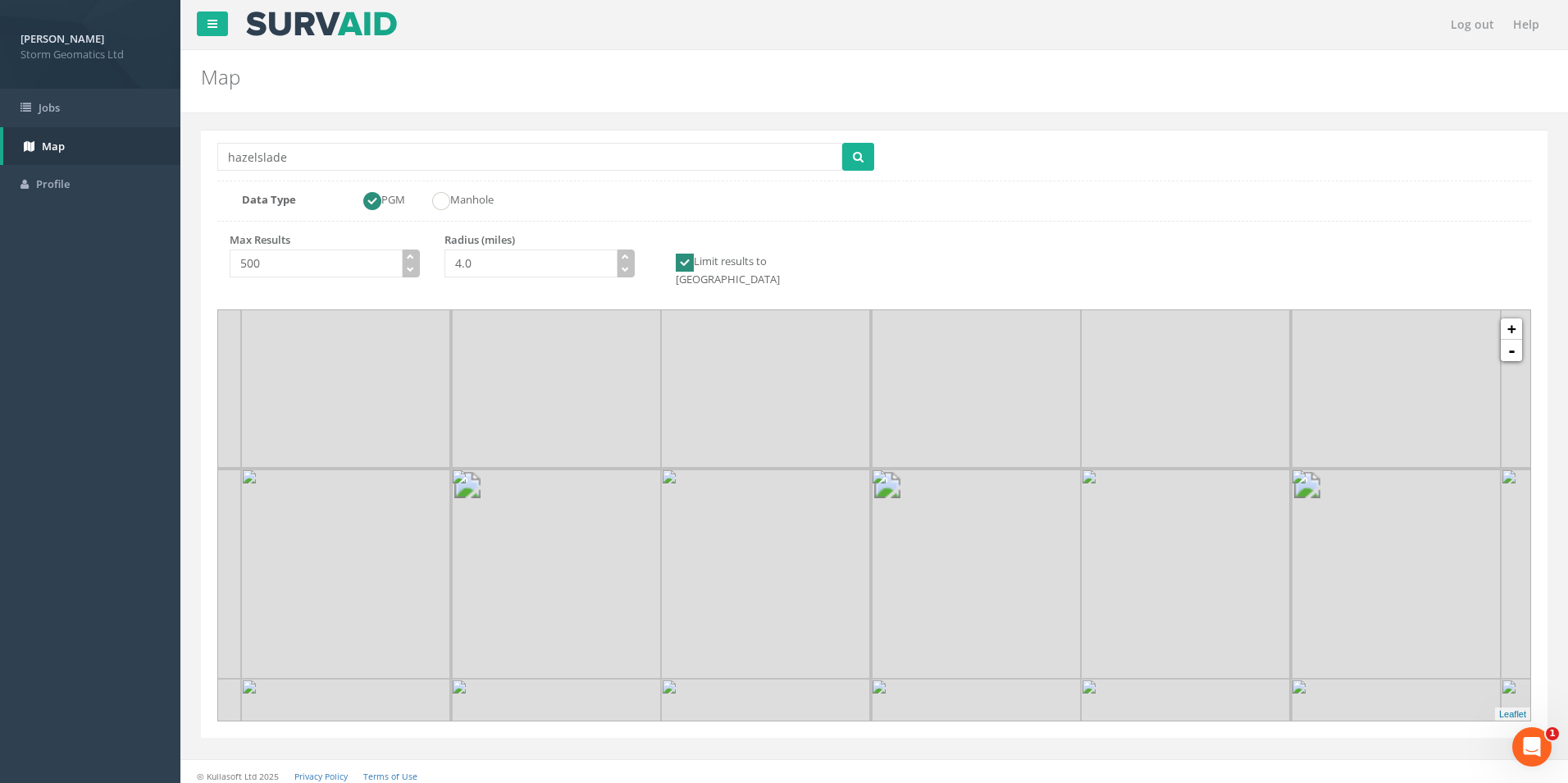
drag, startPoint x: 961, startPoint y: 610, endPoint x: 961, endPoint y: 601, distance: 9.0
click at [1020, 635] on icon at bounding box center [1117, 663] width 1367 height 427
drag, startPoint x: 787, startPoint y: 452, endPoint x: 938, endPoint y: 687, distance: 279.3
drag, startPoint x: 898, startPoint y: 547, endPoint x: 880, endPoint y: 562, distance: 23.4
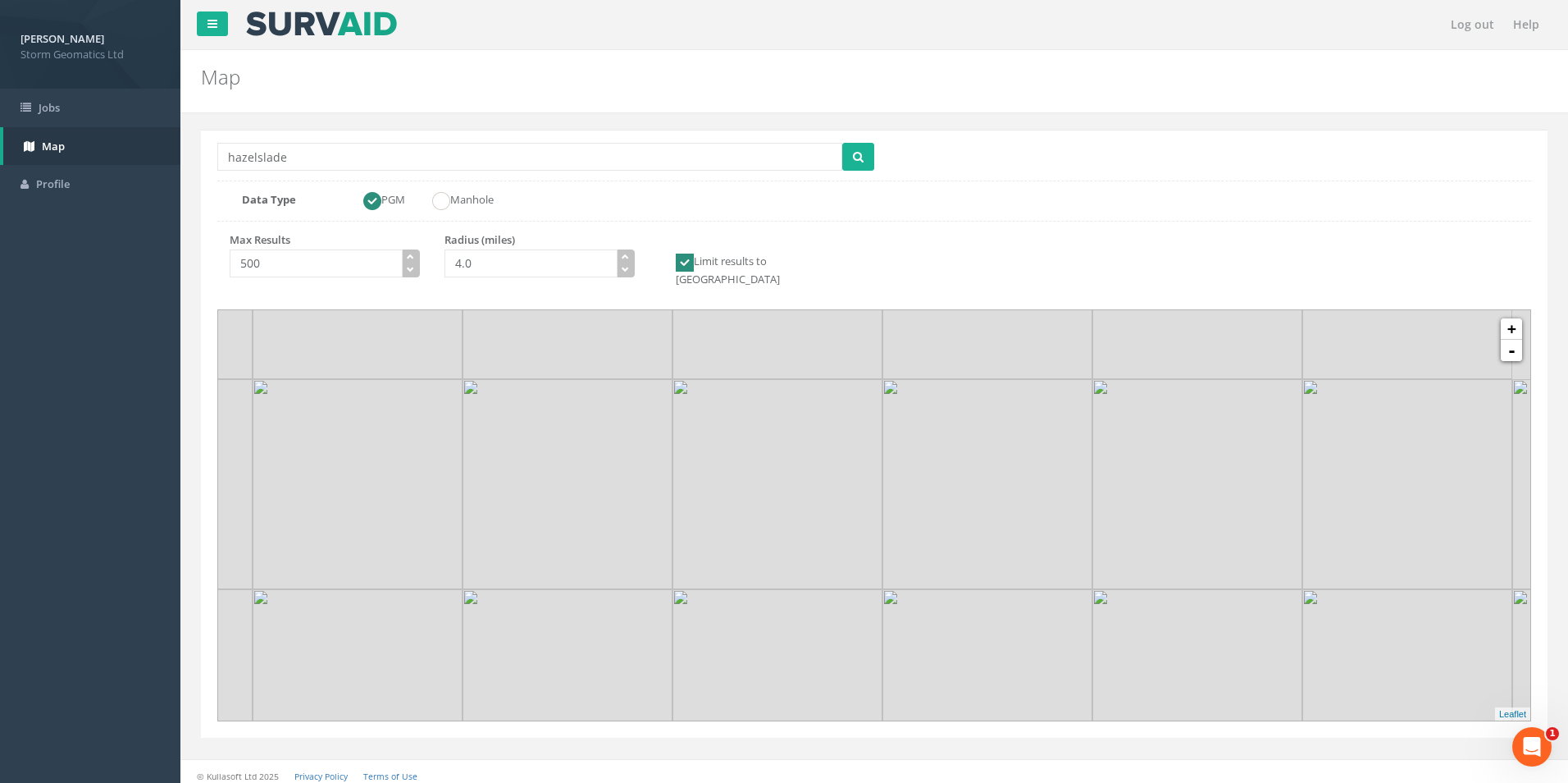
click at [867, 582] on icon at bounding box center [852, 540] width 1367 height 427
click at [1510, 318] on link "+" at bounding box center [1511, 328] width 21 height 21
drag, startPoint x: 713, startPoint y: 502, endPoint x: 843, endPoint y: 540, distance: 135.4
click at [843, 540] on icon at bounding box center [1003, 553] width 1367 height 427
drag, startPoint x: 266, startPoint y: 151, endPoint x: 199, endPoint y: 157, distance: 67.3
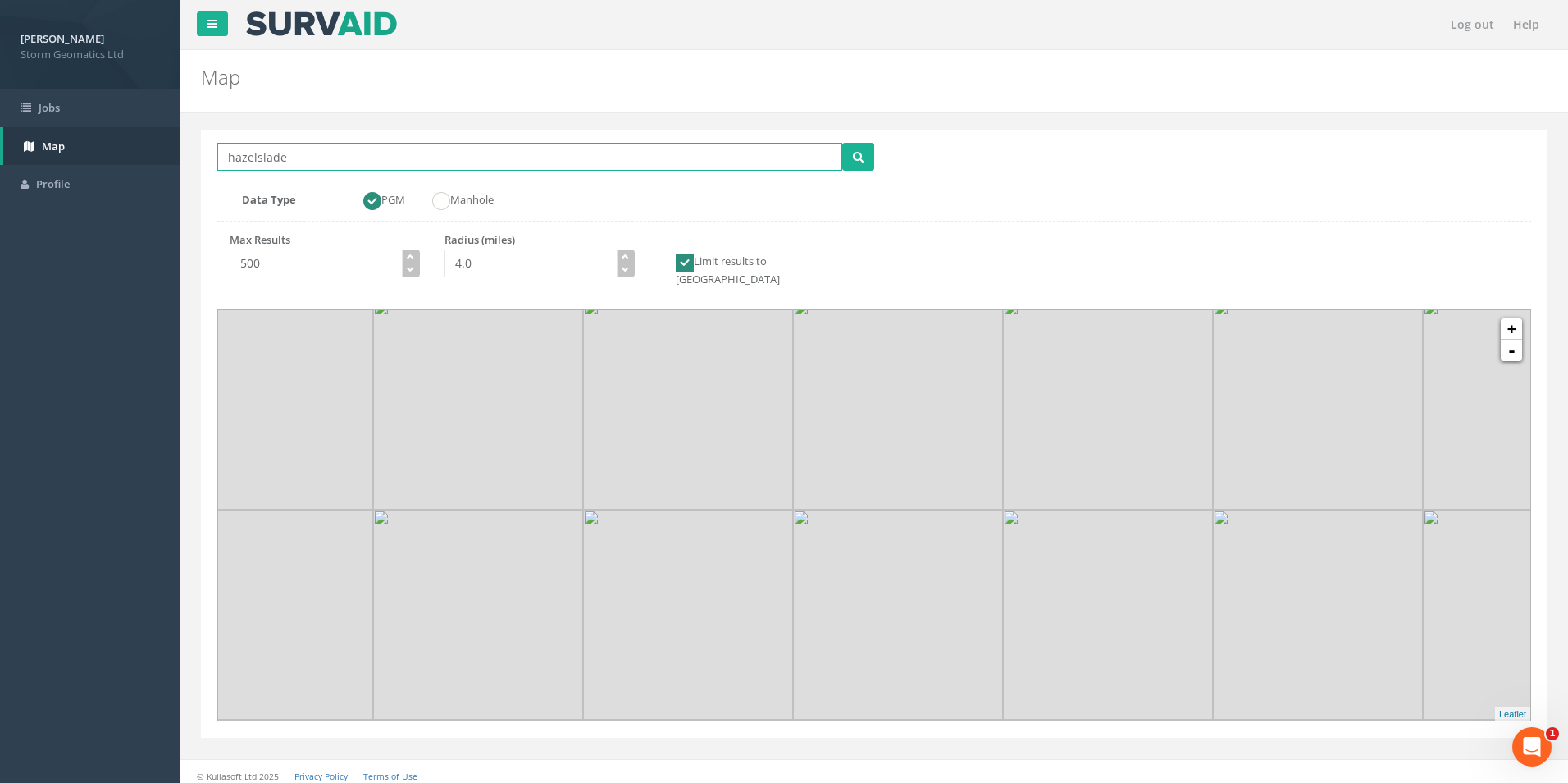
click at [200, 156] on div "Location Search Box hazelslade Multiple Locations Found Data Type PGM Manhole M…" at bounding box center [874, 452] width 1363 height 678
type input "[PERSON_NAME]"
click at [843, 143] on button "submit" at bounding box center [858, 157] width 32 height 28
click at [626, 256] on icon "button" at bounding box center [625, 256] width 7 height 7
type input "5.0"
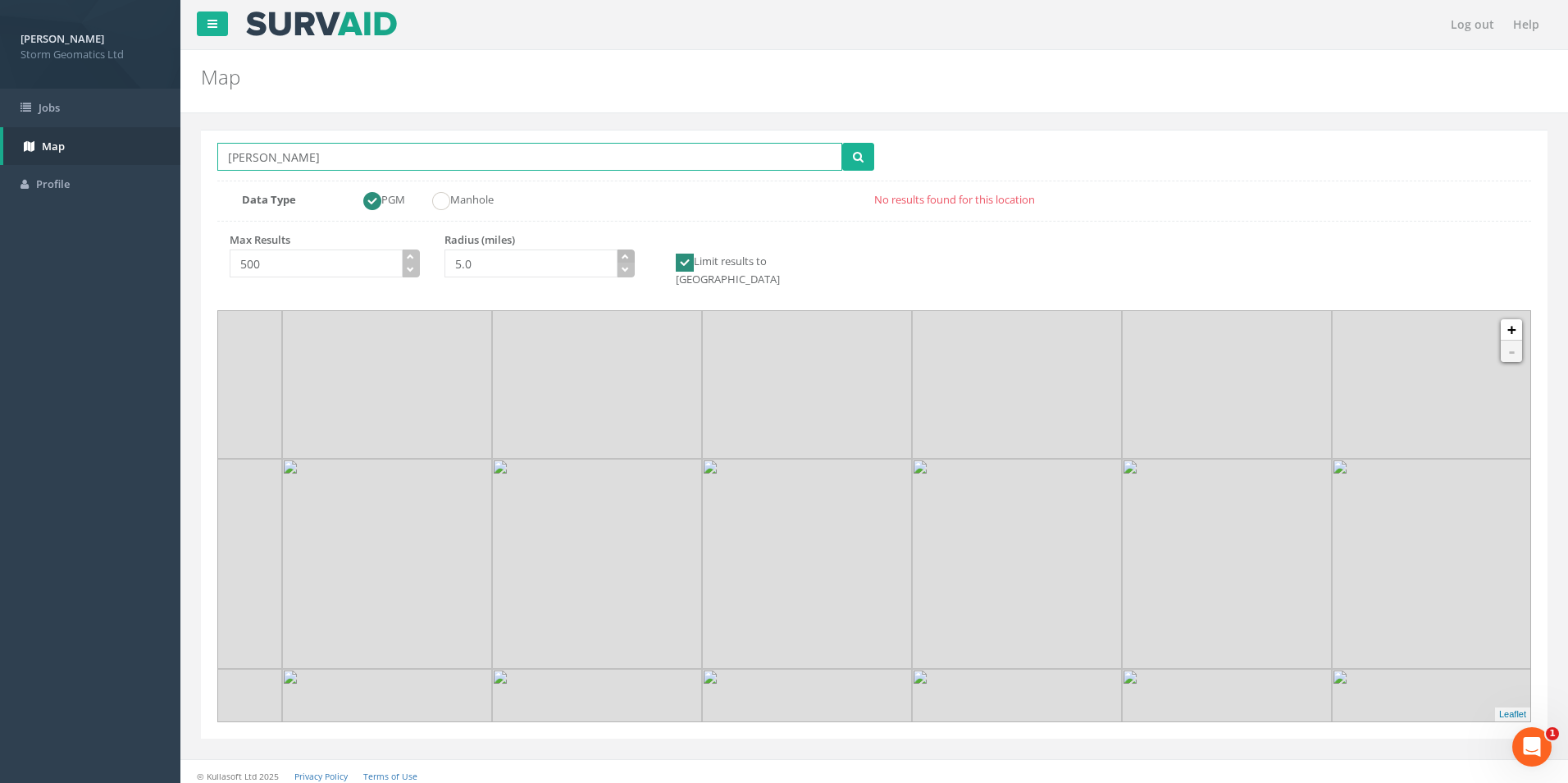
click at [626, 256] on icon "button" at bounding box center [625, 256] width 7 height 7
click at [858, 154] on icon "submit" at bounding box center [858, 157] width 11 height 11
